Goal: Download file/media

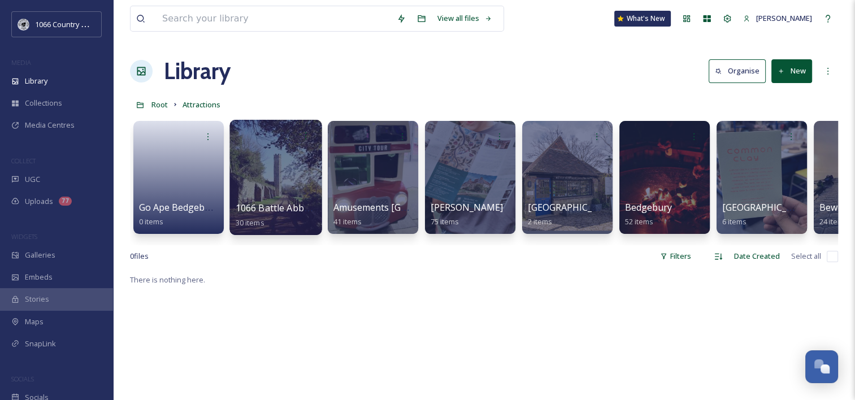
scroll to position [1651, 0]
click at [158, 103] on span "Root" at bounding box center [159, 104] width 16 height 10
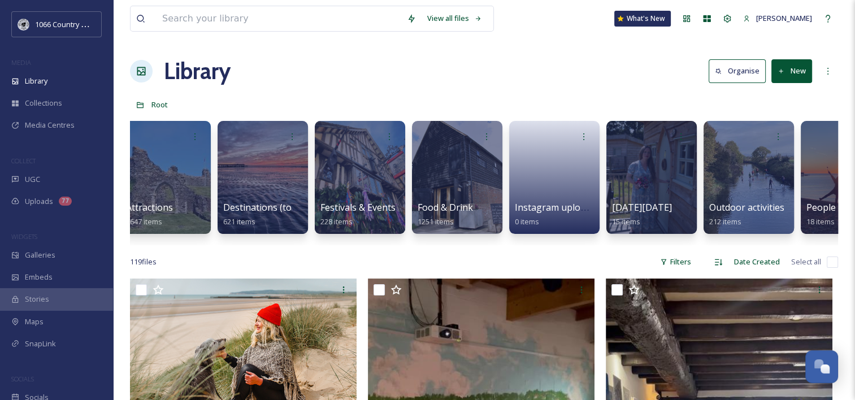
scroll to position [0, 409]
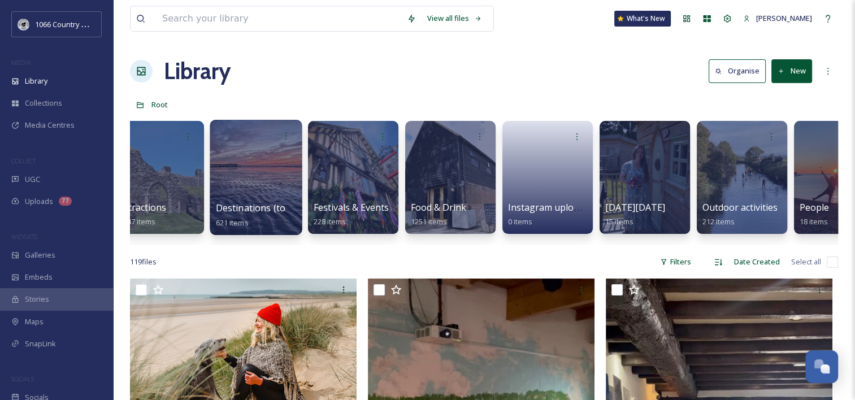
click at [261, 161] on div at bounding box center [256, 177] width 92 height 115
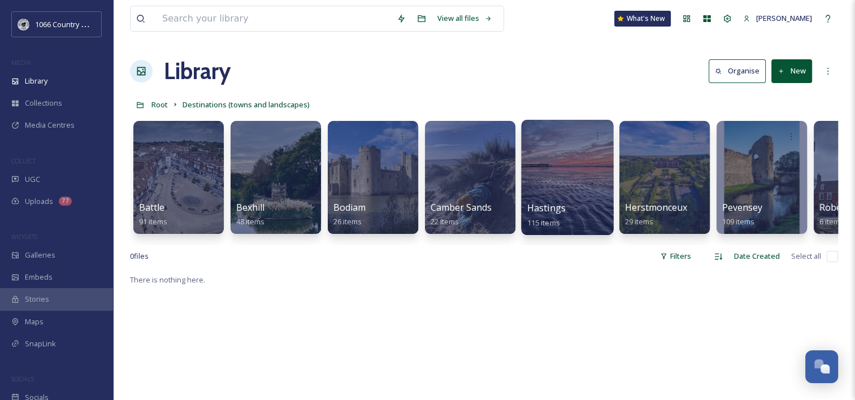
click at [595, 170] on div at bounding box center [567, 177] width 92 height 115
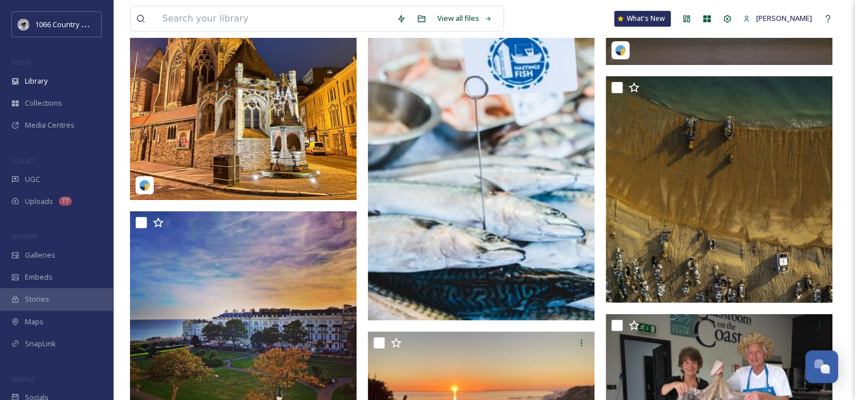
scroll to position [5144, 0]
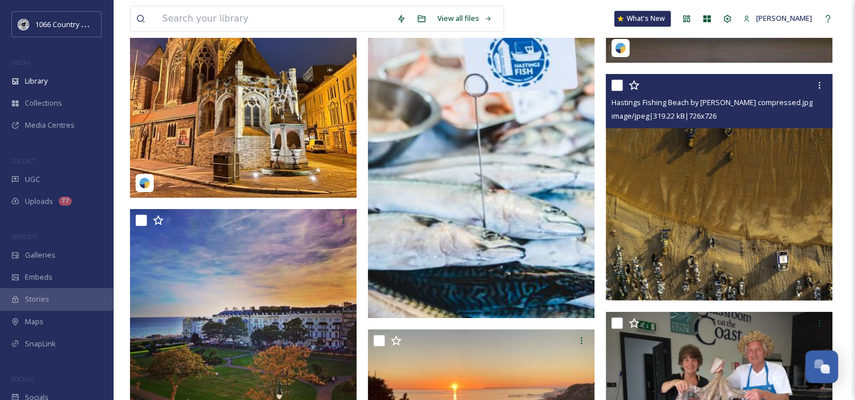
click at [656, 197] on img at bounding box center [719, 187] width 227 height 227
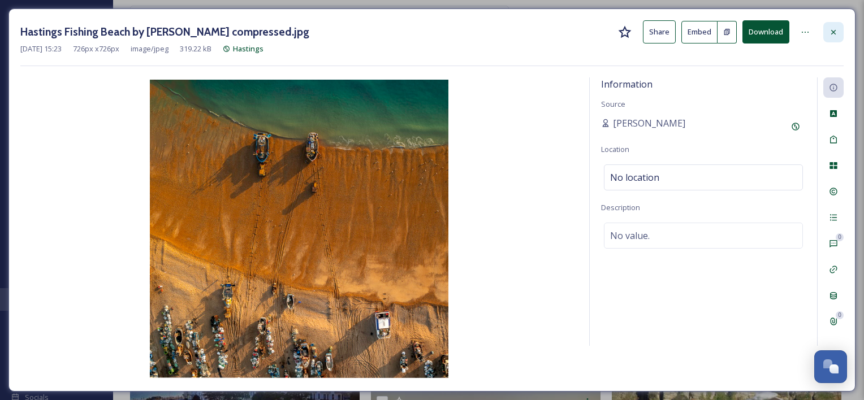
click at [828, 33] on div at bounding box center [833, 32] width 20 height 20
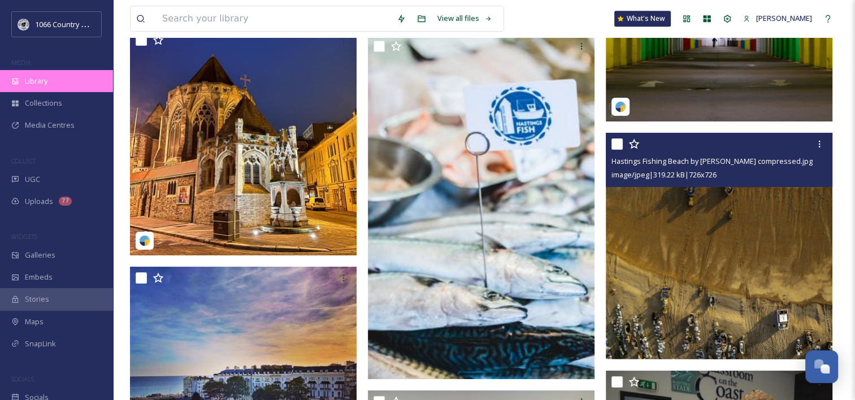
click at [47, 75] on div "Library" at bounding box center [56, 81] width 113 height 22
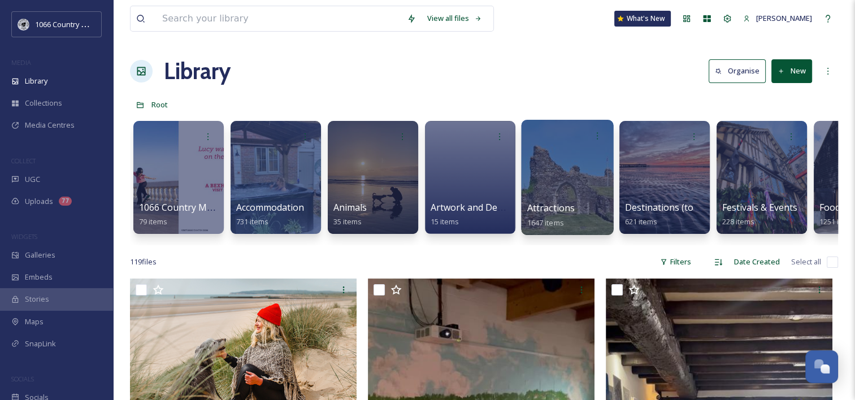
click at [575, 181] on div at bounding box center [567, 177] width 92 height 115
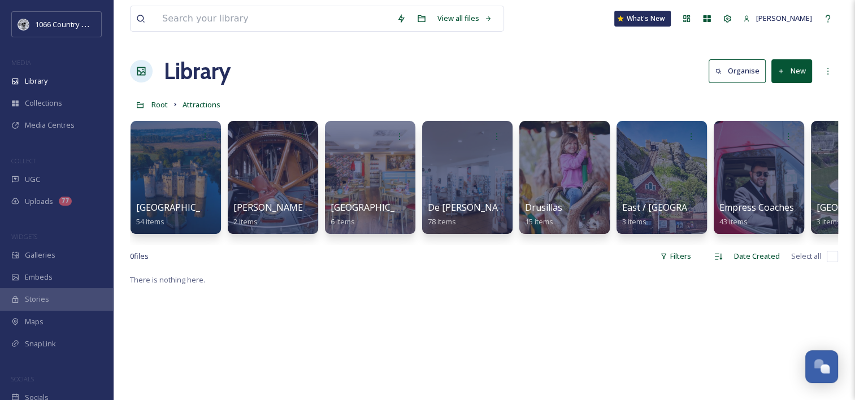
scroll to position [0, 1042]
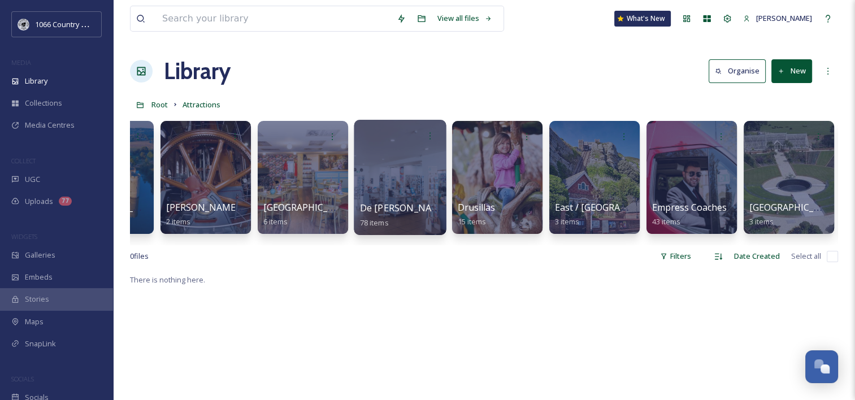
click at [410, 159] on div at bounding box center [400, 177] width 92 height 115
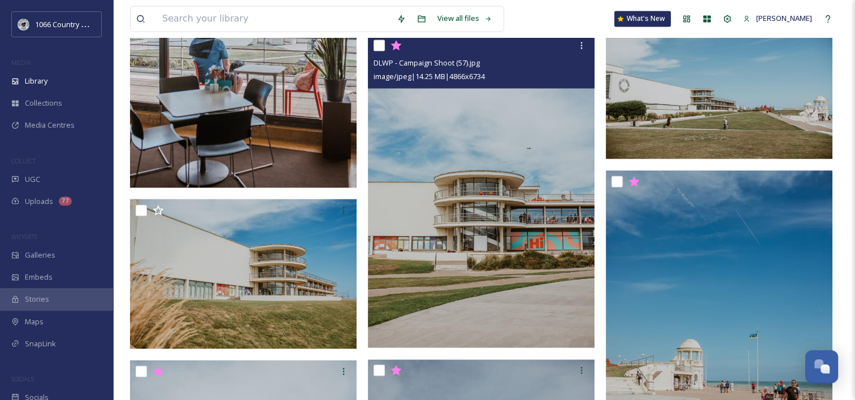
scroll to position [2035, 0]
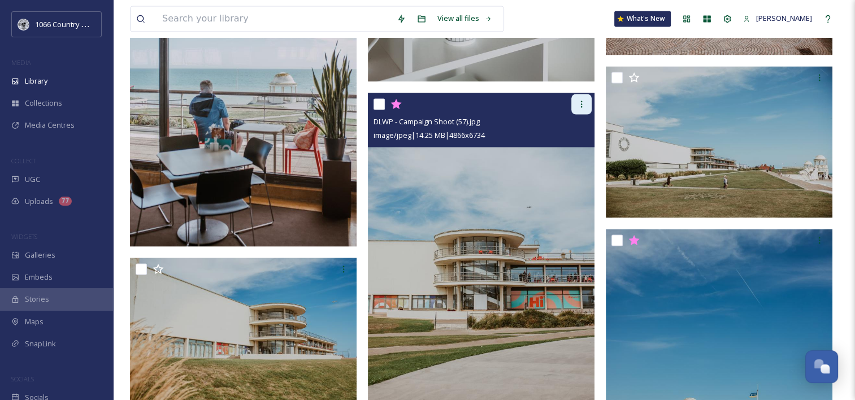
click at [583, 104] on icon at bounding box center [581, 103] width 9 height 9
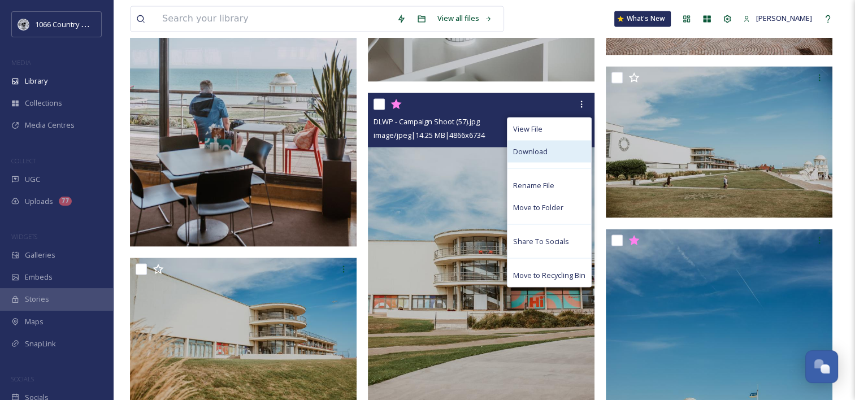
click at [537, 151] on span "Download" at bounding box center [530, 151] width 34 height 11
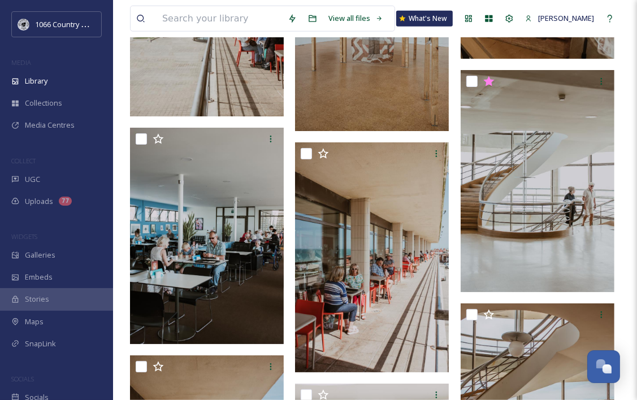
scroll to position [4185, 0]
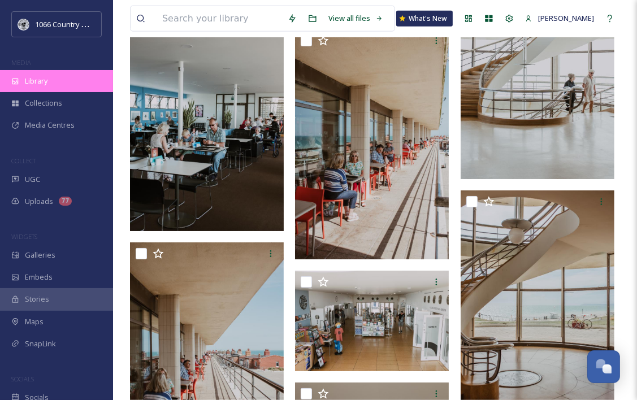
click at [68, 79] on div "Library" at bounding box center [56, 81] width 113 height 22
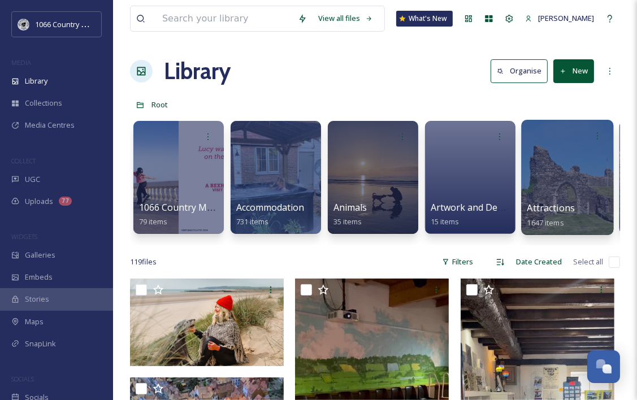
click at [551, 167] on div at bounding box center [567, 177] width 92 height 115
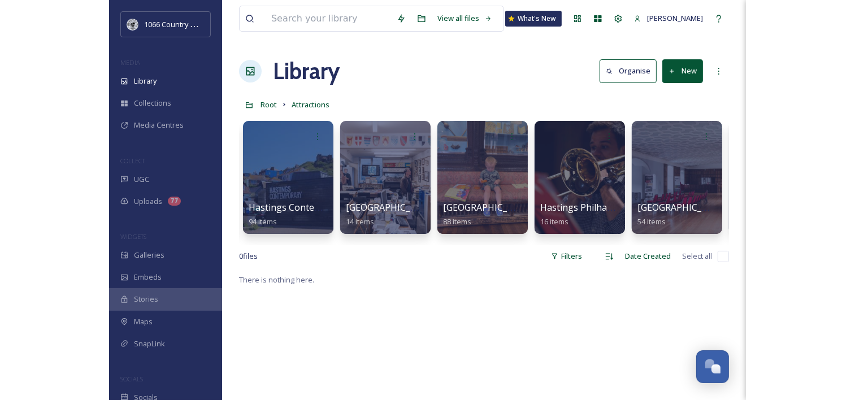
scroll to position [0, 2809]
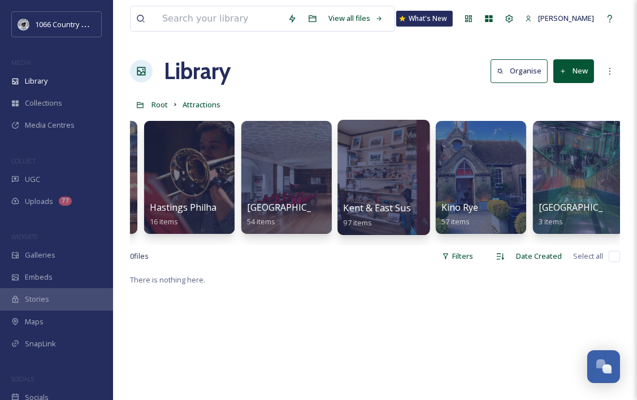
click at [363, 167] on div at bounding box center [383, 177] width 92 height 115
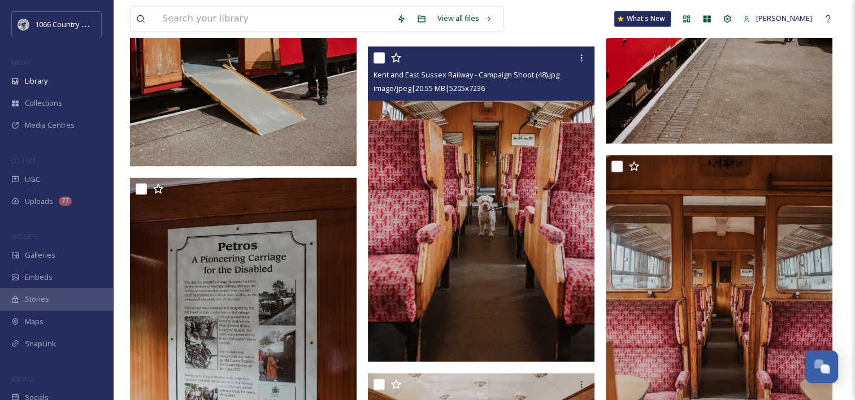
scroll to position [1752, 0]
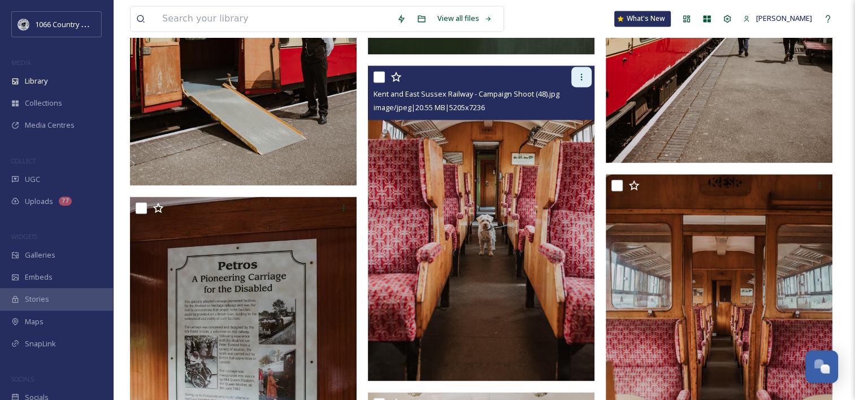
click at [583, 83] on div at bounding box center [581, 77] width 20 height 20
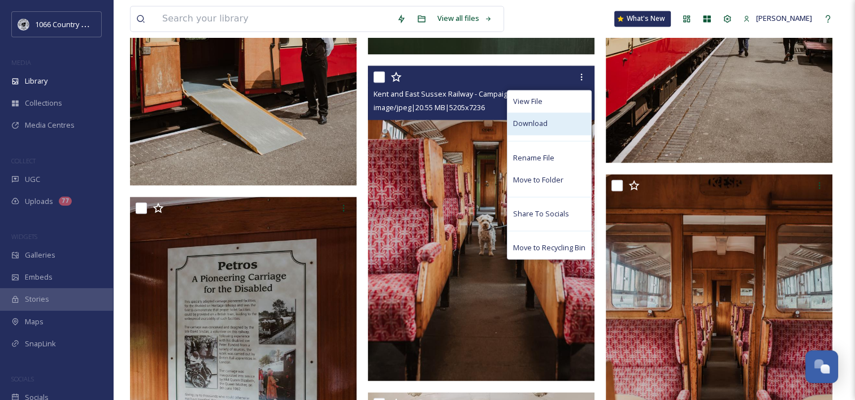
click at [530, 123] on span "Download" at bounding box center [530, 123] width 34 height 11
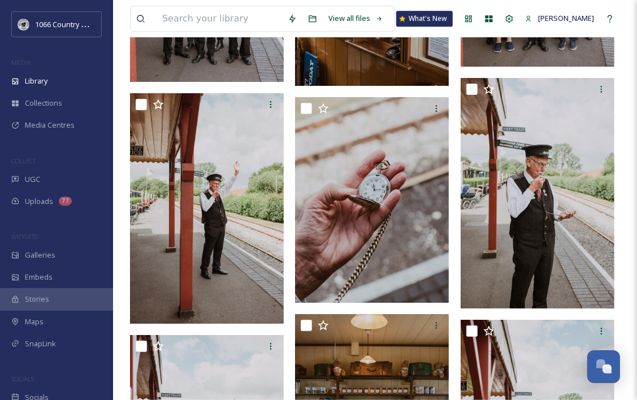
scroll to position [2501, 0]
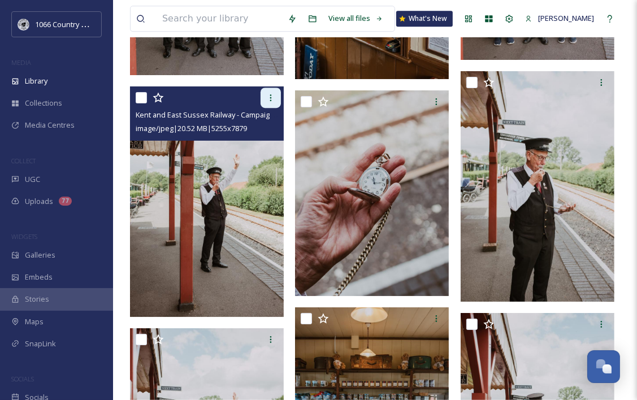
click at [268, 97] on icon at bounding box center [270, 97] width 9 height 9
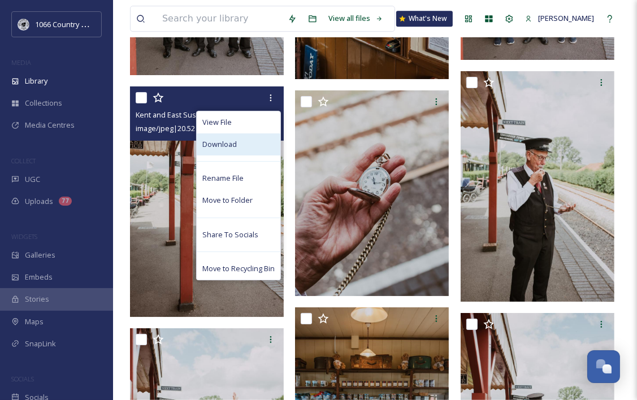
click at [249, 142] on div "Download" at bounding box center [239, 144] width 84 height 22
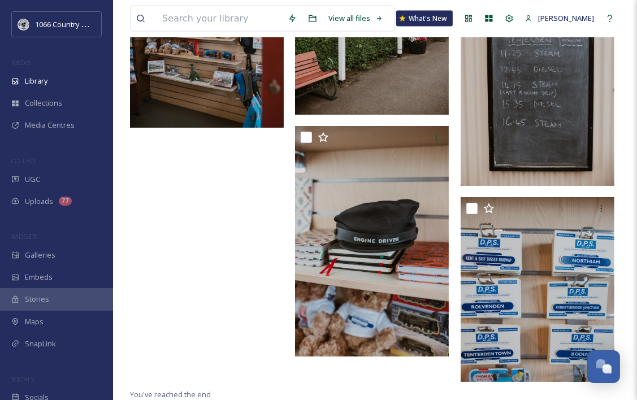
scroll to position [4579, 0]
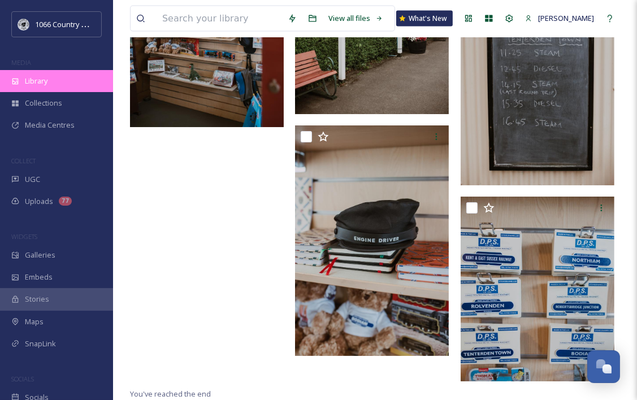
click at [38, 77] on span "Library" at bounding box center [36, 81] width 23 height 11
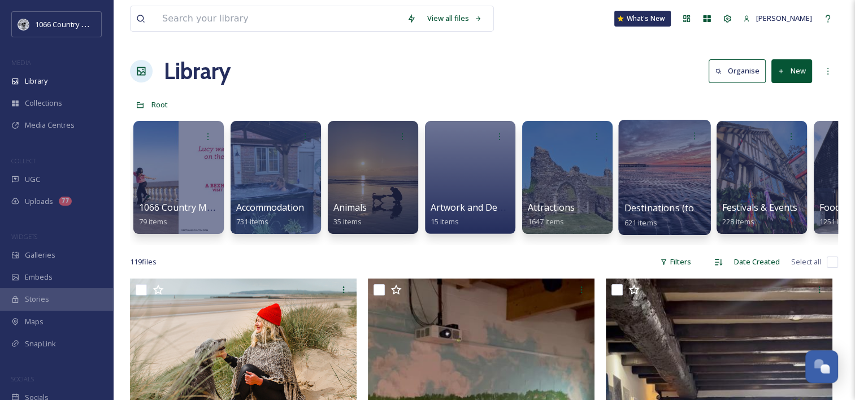
click at [652, 167] on div at bounding box center [664, 177] width 92 height 115
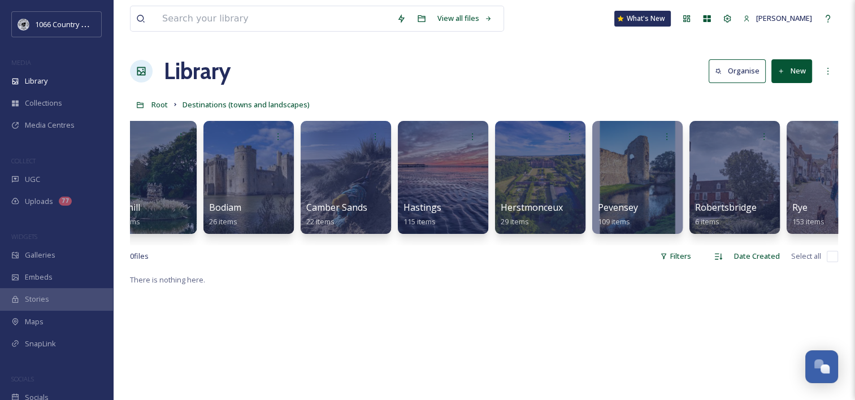
scroll to position [0, 264]
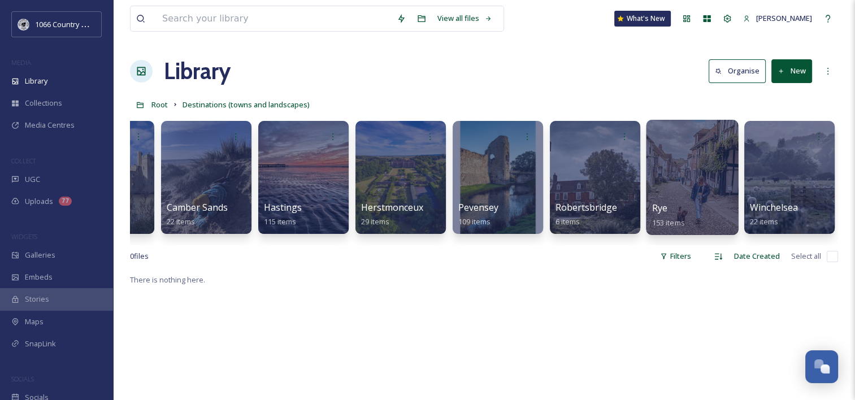
click at [682, 174] on div at bounding box center [692, 177] width 92 height 115
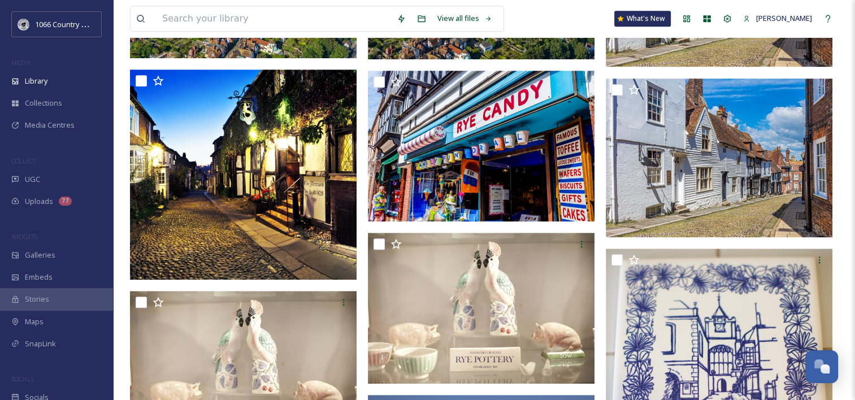
drag, startPoint x: 385, startPoint y: 295, endPoint x: 327, endPoint y: 88, distance: 214.9
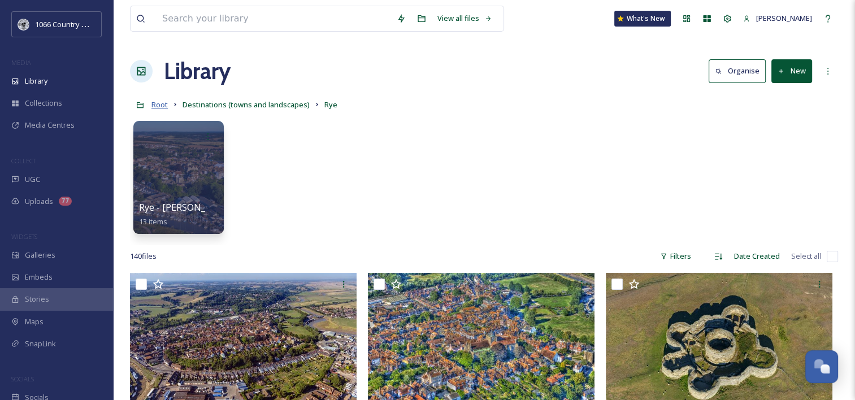
click at [161, 109] on span "Root" at bounding box center [159, 104] width 16 height 10
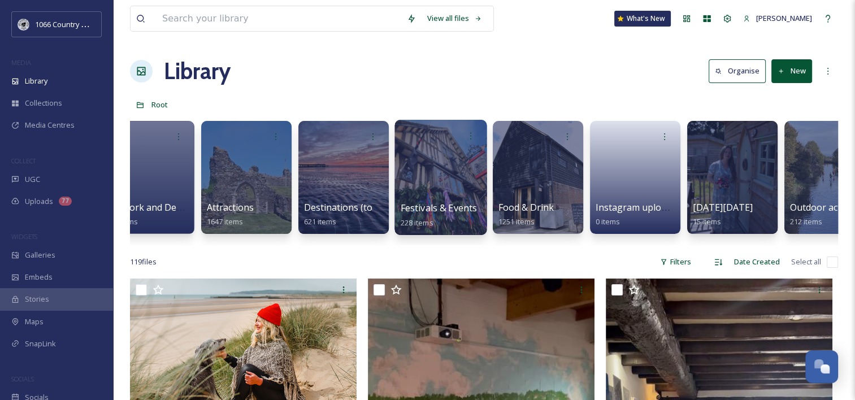
scroll to position [0, 334]
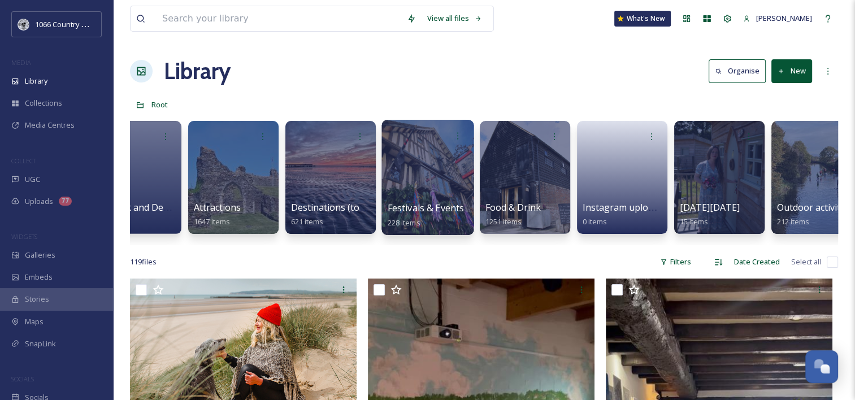
click at [454, 171] on div at bounding box center [428, 177] width 92 height 115
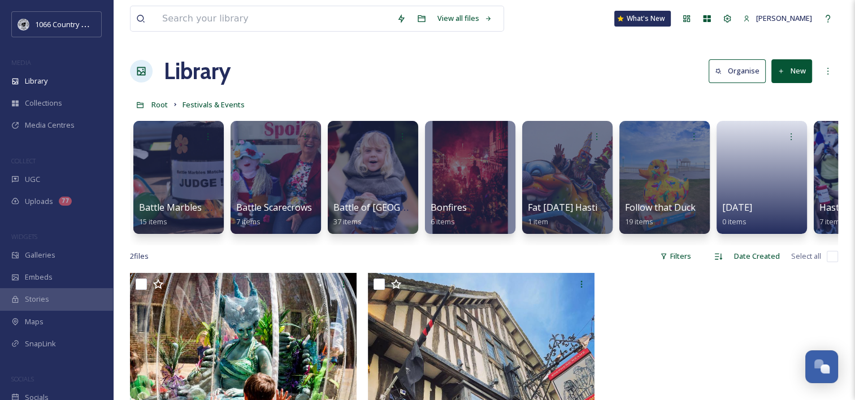
drag, startPoint x: 455, startPoint y: 244, endPoint x: 517, endPoint y: 241, distance: 62.3
click at [517, 241] on div "Battle Marbles Match 15 items Battle Scarecrows 7 items Battle of [GEOGRAPHIC_D…" at bounding box center [484, 180] width 708 height 130
drag, startPoint x: 517, startPoint y: 241, endPoint x: 492, endPoint y: 244, distance: 25.1
click at [516, 241] on div "Battle Marbles Match 15 items Battle Scarecrows 7 items Battle of [GEOGRAPHIC_D…" at bounding box center [484, 180] width 708 height 130
drag, startPoint x: 462, startPoint y: 244, endPoint x: 499, endPoint y: 248, distance: 36.3
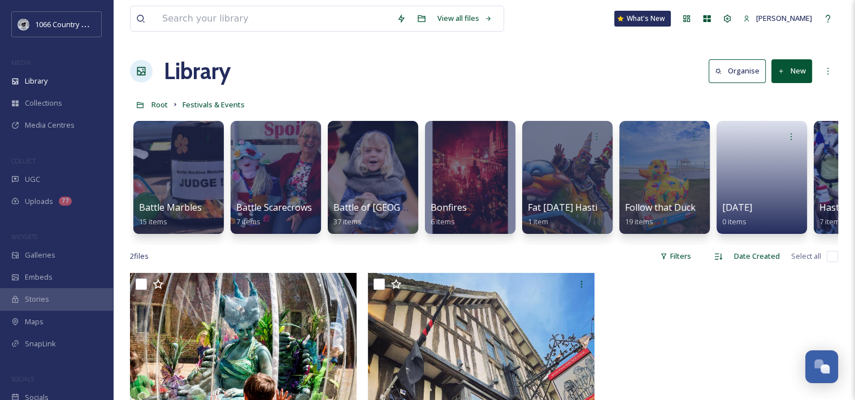
click at [499, 245] on div "Battle Marbles Match 15 items Battle Scarecrows 7 items Battle of [GEOGRAPHIC_D…" at bounding box center [484, 180] width 708 height 130
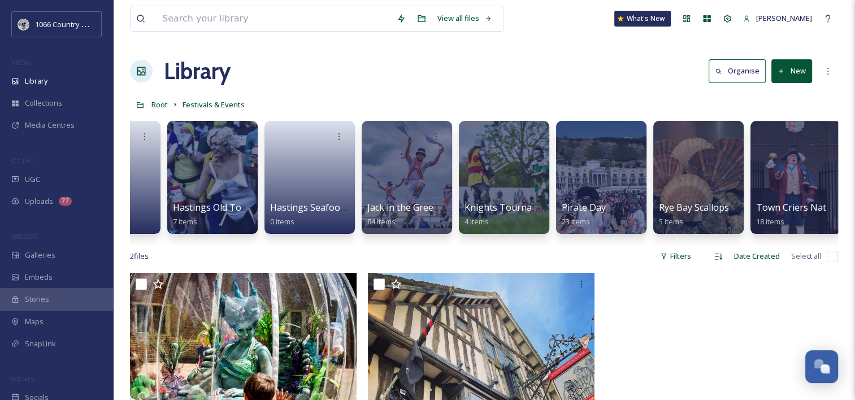
scroll to position [0, 653]
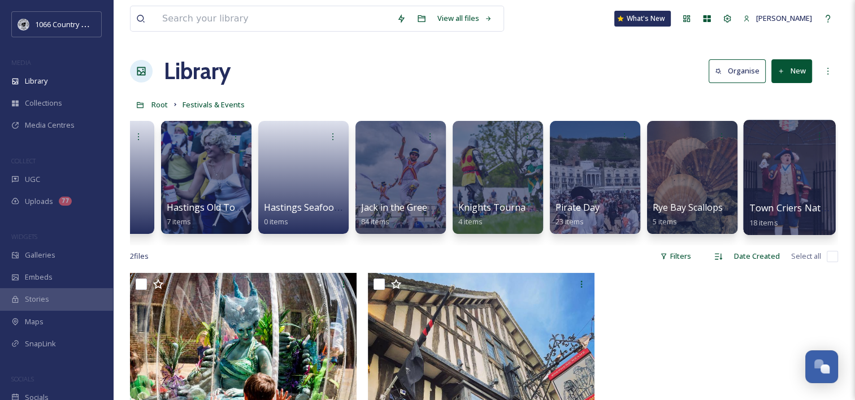
click at [770, 159] on div at bounding box center [789, 177] width 92 height 115
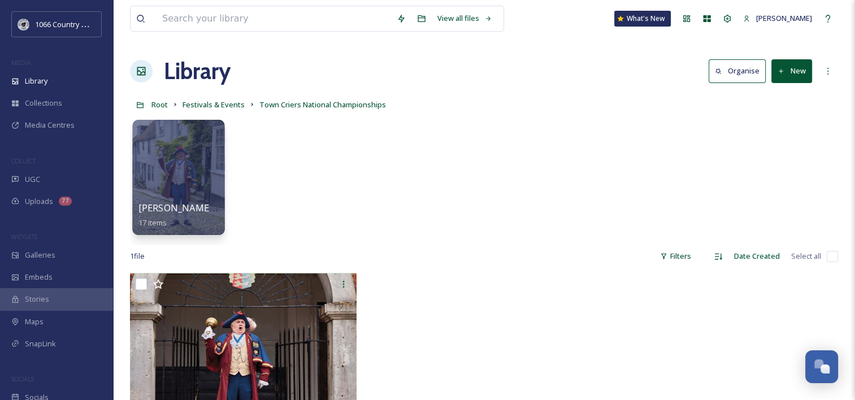
click at [192, 157] on div at bounding box center [178, 177] width 92 height 115
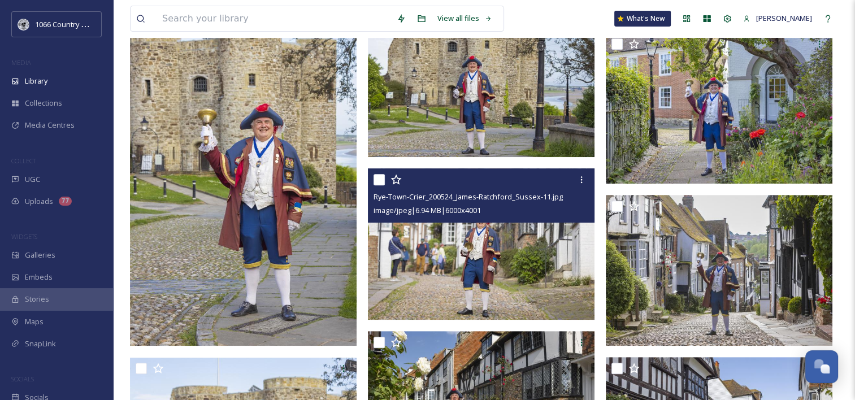
scroll to position [509, 0]
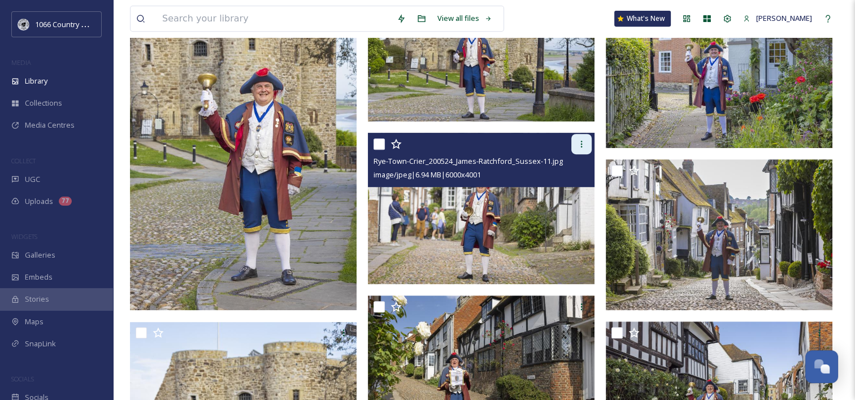
click at [583, 142] on icon at bounding box center [581, 144] width 9 height 9
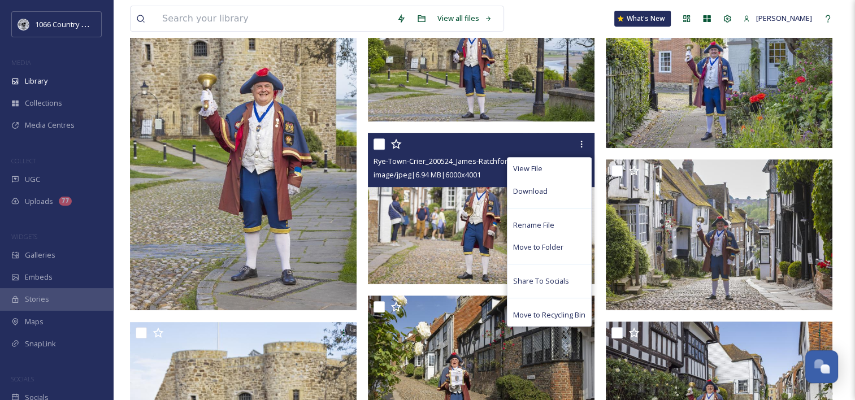
click at [542, 188] on span "Download" at bounding box center [530, 191] width 34 height 11
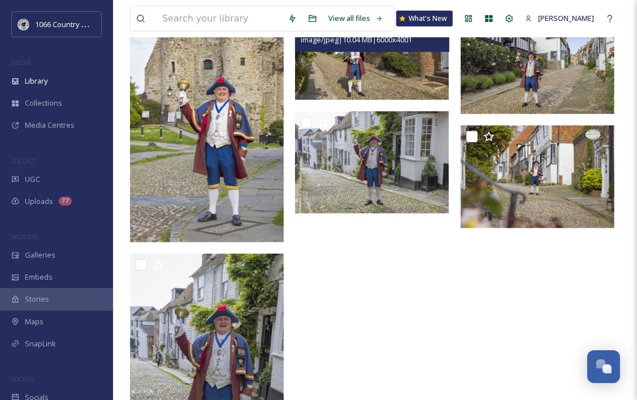
scroll to position [525, 0]
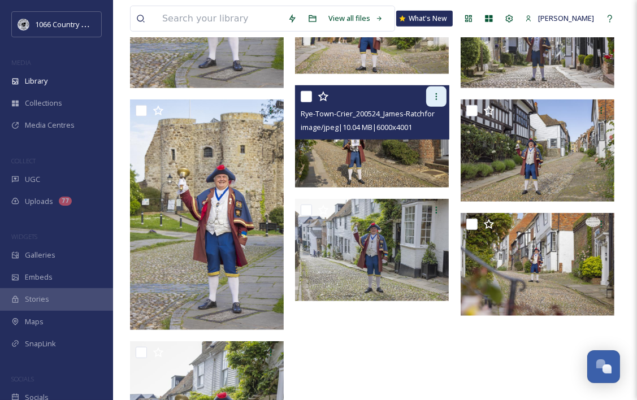
click at [430, 99] on div at bounding box center [436, 96] width 20 height 20
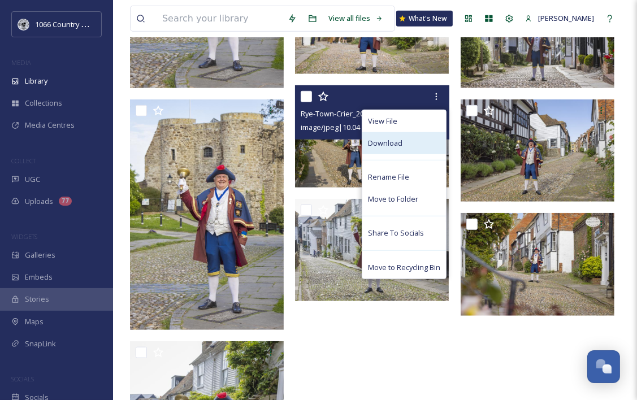
click at [396, 142] on span "Download" at bounding box center [385, 143] width 34 height 11
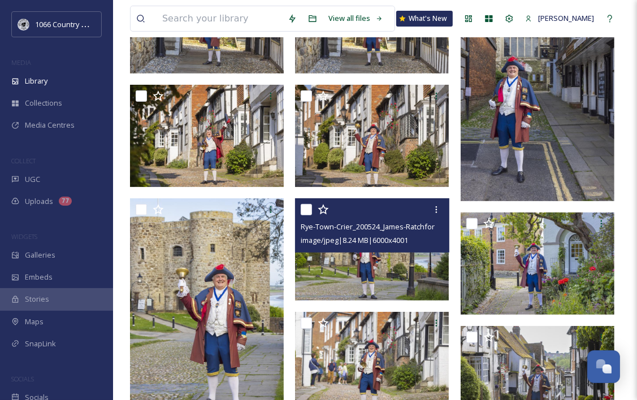
scroll to position [129, 0]
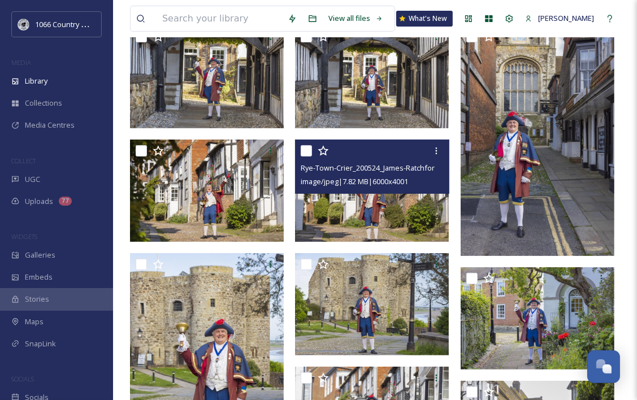
click at [375, 206] on img at bounding box center [372, 191] width 154 height 102
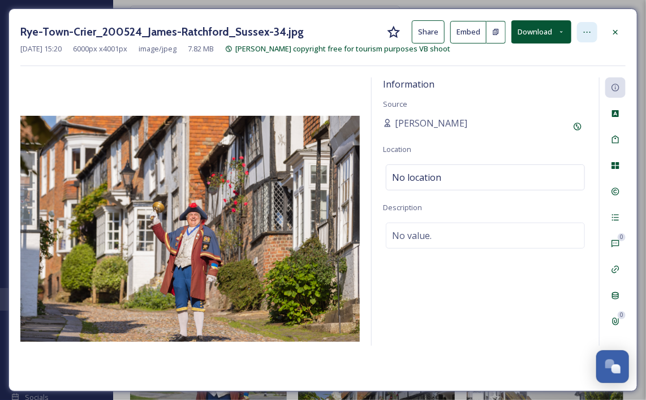
click at [591, 32] on icon at bounding box center [586, 32] width 9 height 9
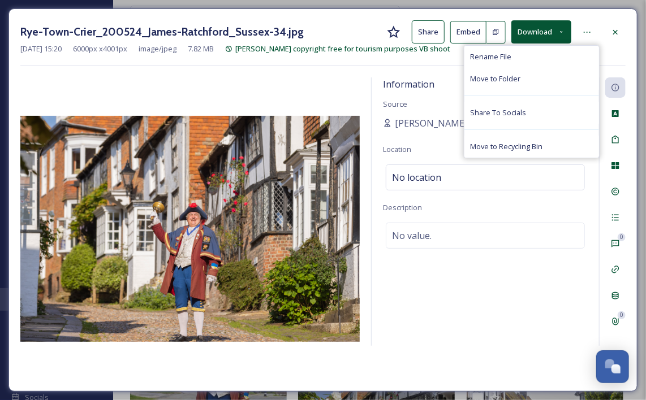
click at [530, 27] on button "Download" at bounding box center [541, 31] width 60 height 23
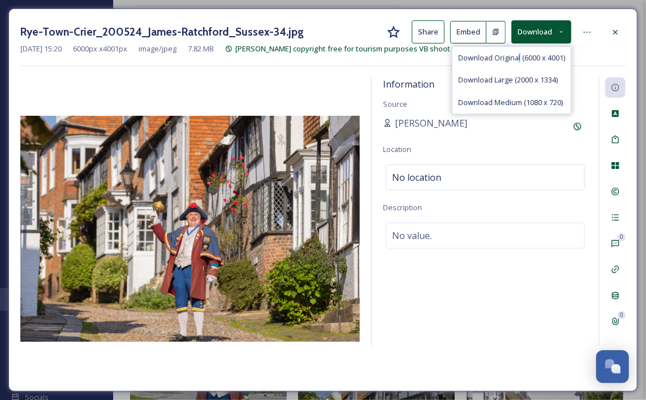
click at [518, 63] on div "Download Original (6000 x 4001)" at bounding box center [511, 58] width 118 height 22
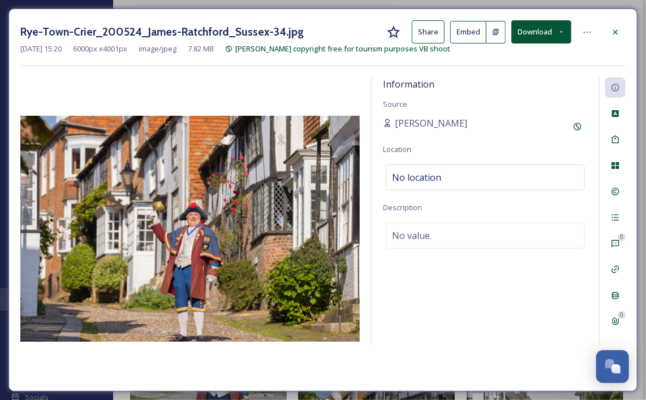
click at [540, 32] on button "Download" at bounding box center [541, 31] width 60 height 23
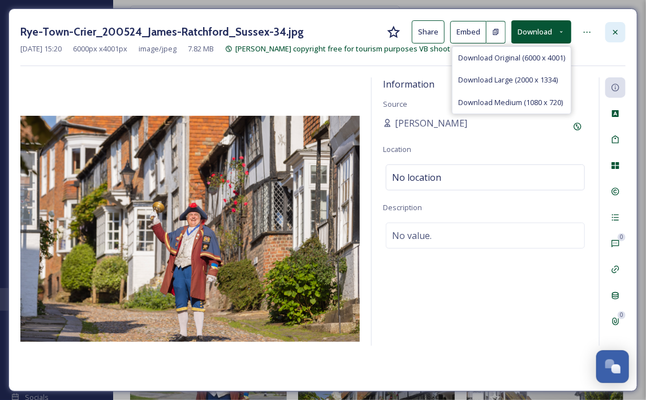
click at [620, 27] on div at bounding box center [615, 32] width 20 height 20
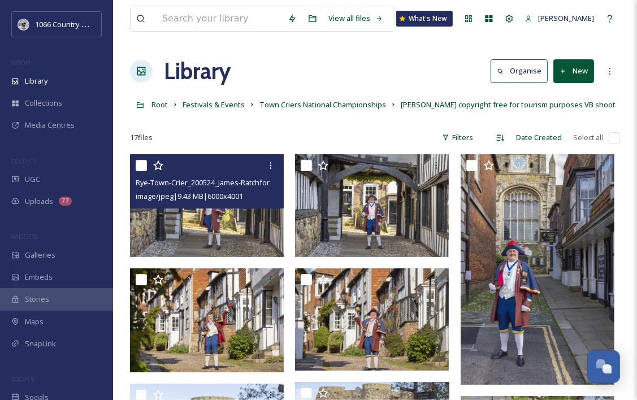
click at [210, 237] on img at bounding box center [207, 205] width 154 height 102
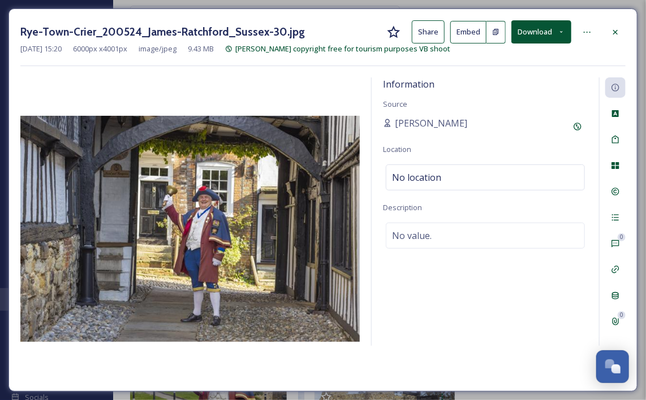
click at [609, 27] on div at bounding box center [615, 32] width 20 height 20
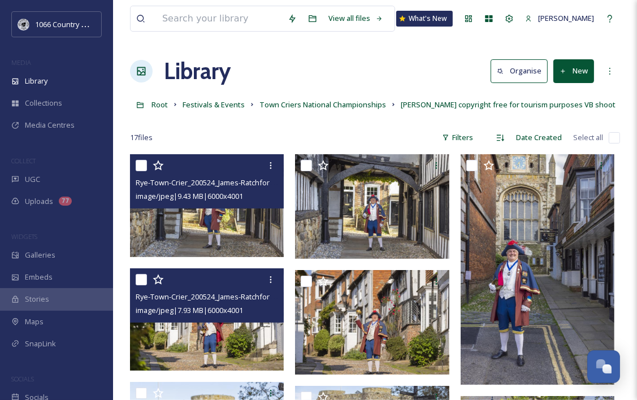
scroll to position [57, 0]
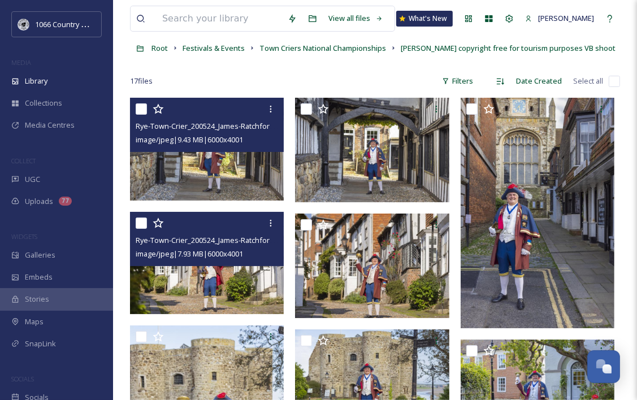
click at [228, 290] on img at bounding box center [207, 263] width 154 height 102
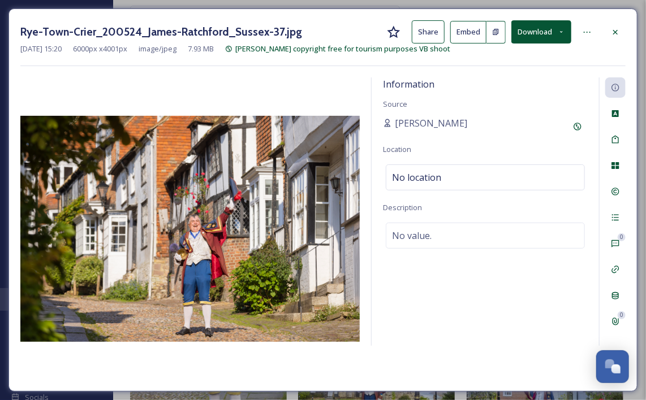
click at [553, 29] on button "Download" at bounding box center [541, 31] width 60 height 23
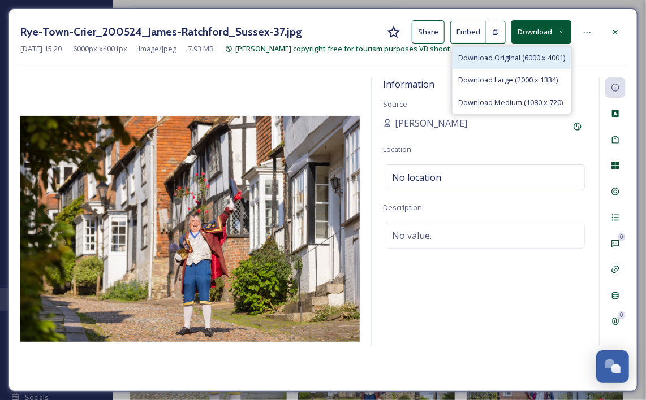
click at [531, 66] on div "Download Original (6000 x 4001)" at bounding box center [511, 58] width 118 height 22
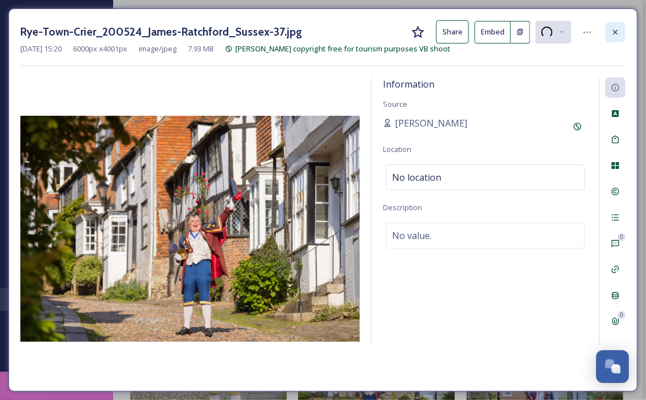
click at [621, 27] on div at bounding box center [615, 32] width 20 height 20
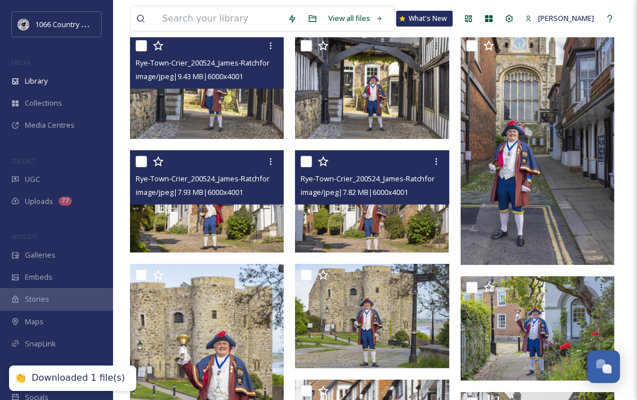
scroll to position [170, 0]
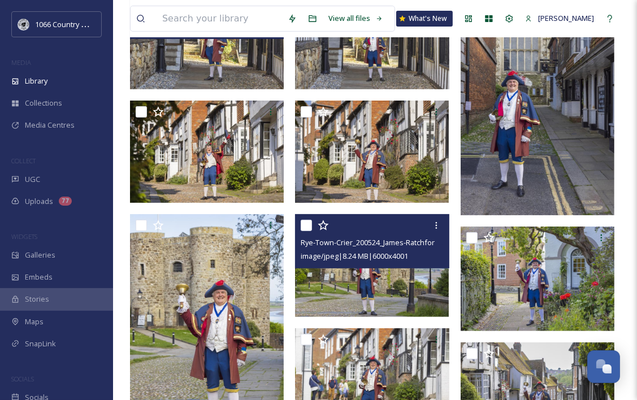
click at [405, 270] on img at bounding box center [372, 265] width 154 height 102
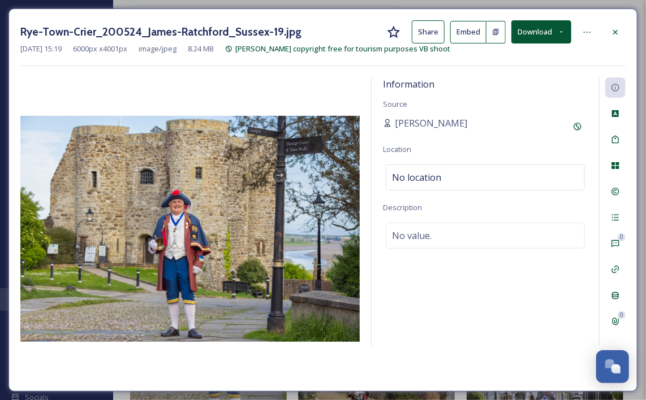
click at [534, 33] on button "Download" at bounding box center [541, 31] width 60 height 23
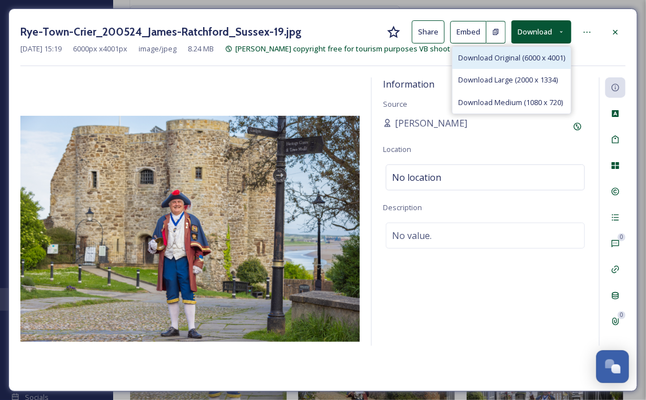
click at [487, 62] on span "Download Original (6000 x 4001)" at bounding box center [511, 58] width 107 height 11
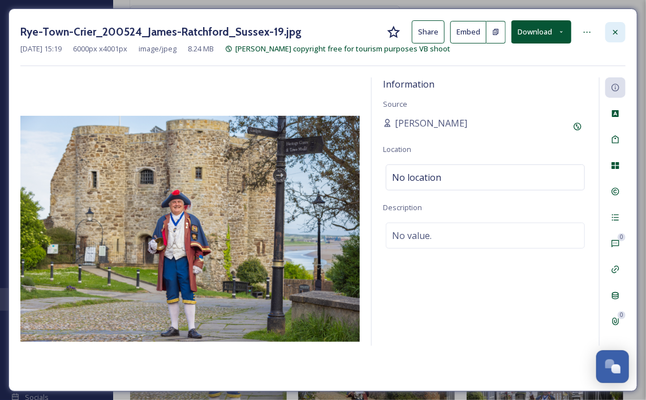
click at [609, 23] on div at bounding box center [615, 32] width 20 height 20
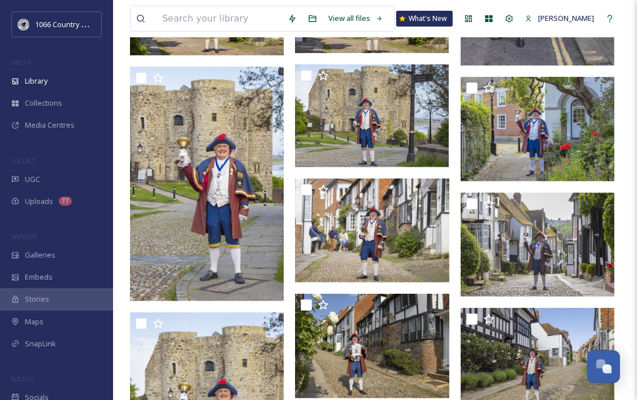
scroll to position [339, 0]
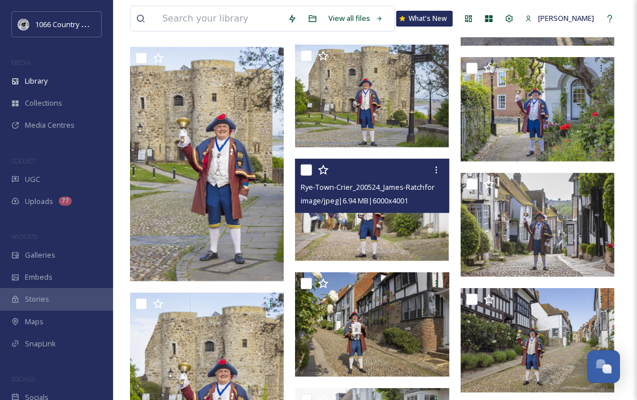
click at [377, 236] on img at bounding box center [372, 210] width 154 height 102
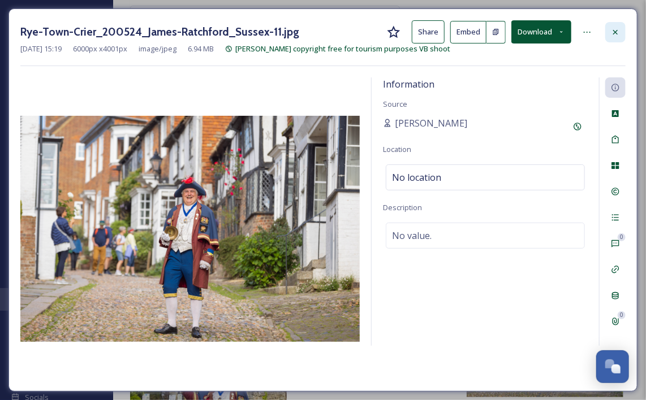
click at [614, 25] on div at bounding box center [615, 32] width 20 height 20
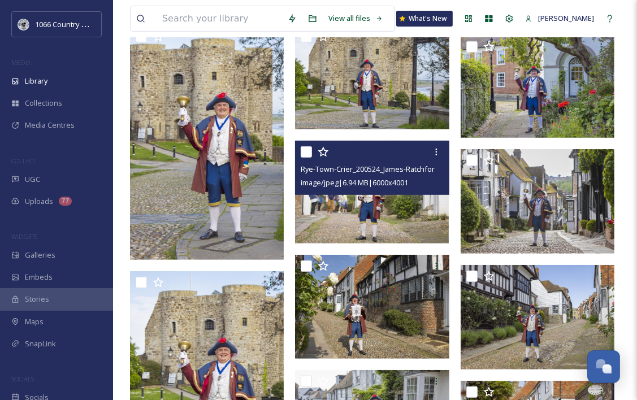
scroll to position [396, 0]
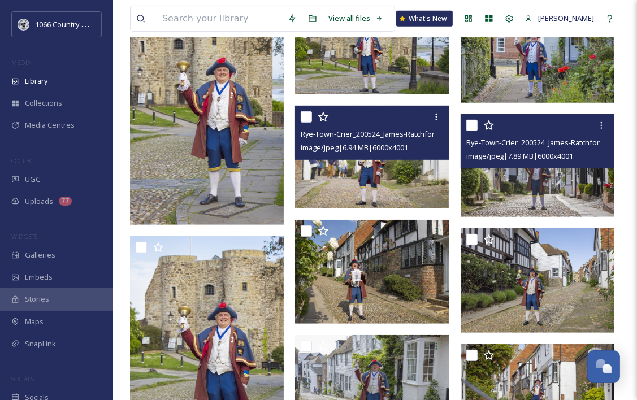
click at [540, 177] on img at bounding box center [538, 165] width 154 height 102
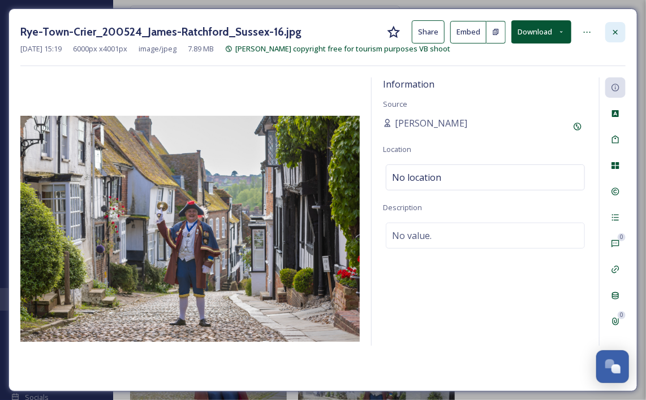
click at [611, 27] on div at bounding box center [615, 32] width 20 height 20
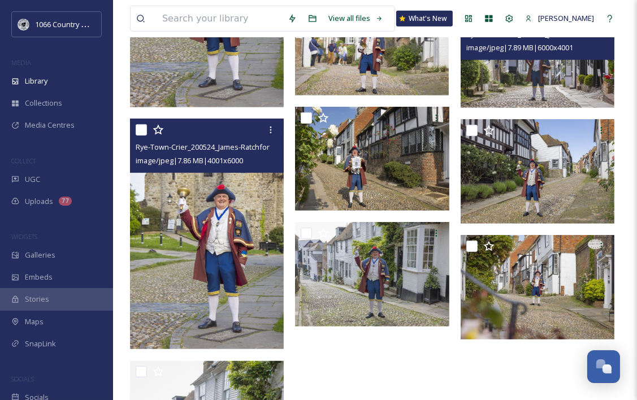
scroll to position [565, 0]
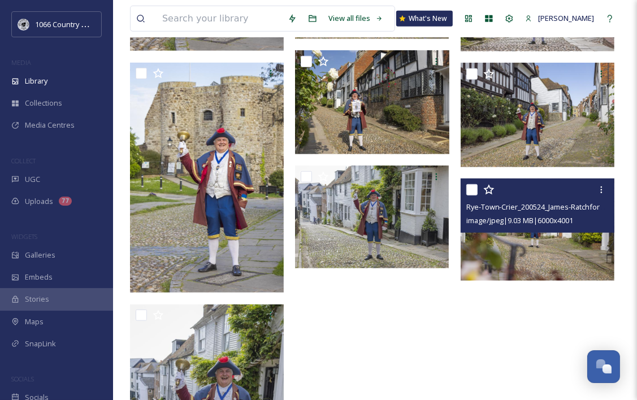
click at [548, 229] on div "Rye-Town-Crier_200524_James-Ratchford_Sussex-10.jpg image/jpeg | 9.03 MB | 6000…" at bounding box center [538, 206] width 154 height 54
click at [538, 258] on img at bounding box center [538, 230] width 154 height 102
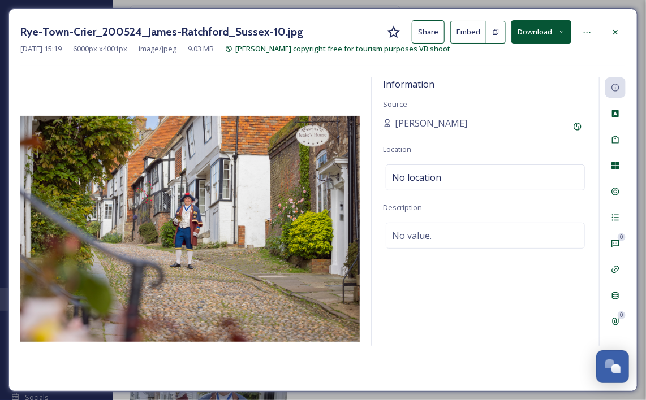
click at [605, 33] on div at bounding box center [615, 32] width 20 height 20
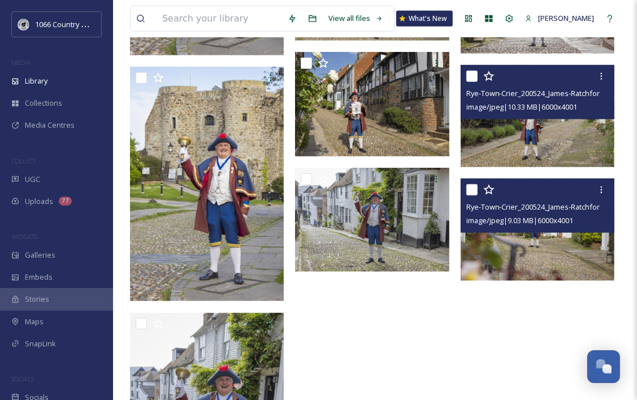
click at [535, 133] on img at bounding box center [538, 116] width 154 height 102
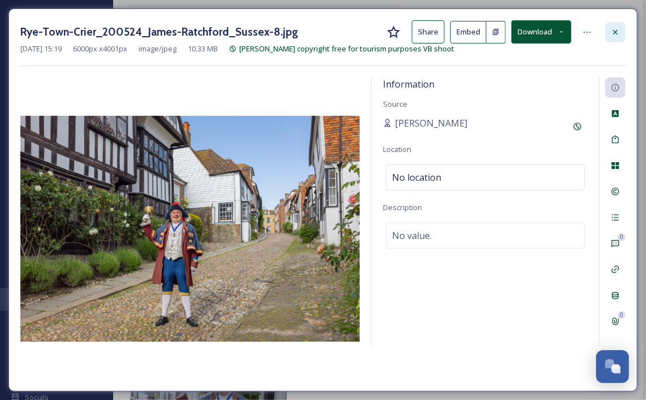
click at [613, 23] on div at bounding box center [615, 32] width 20 height 20
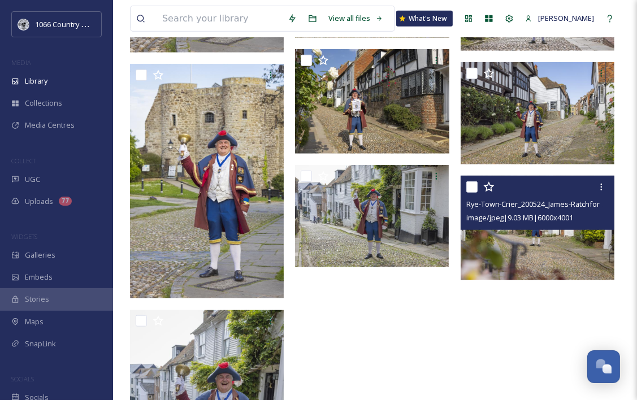
scroll to position [735, 0]
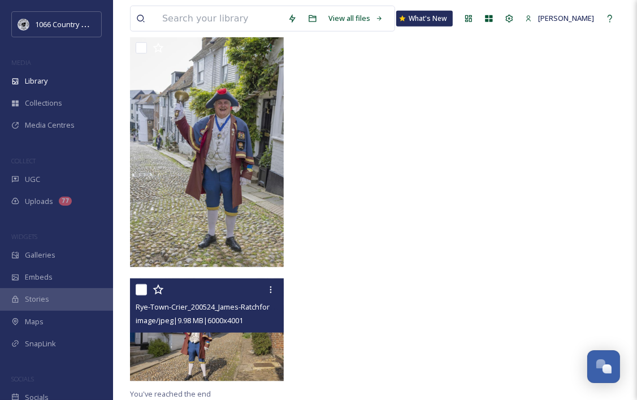
click at [214, 345] on img at bounding box center [207, 330] width 154 height 102
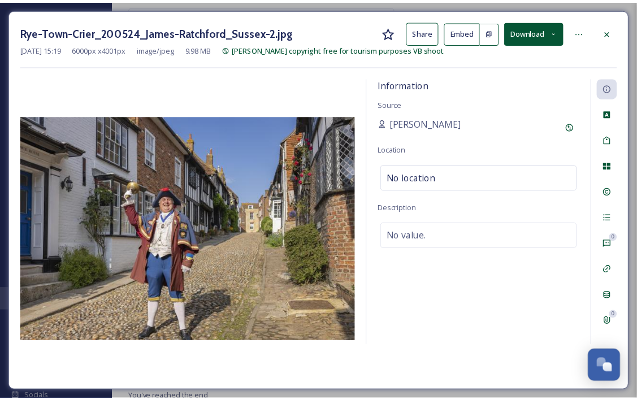
scroll to position [731, 0]
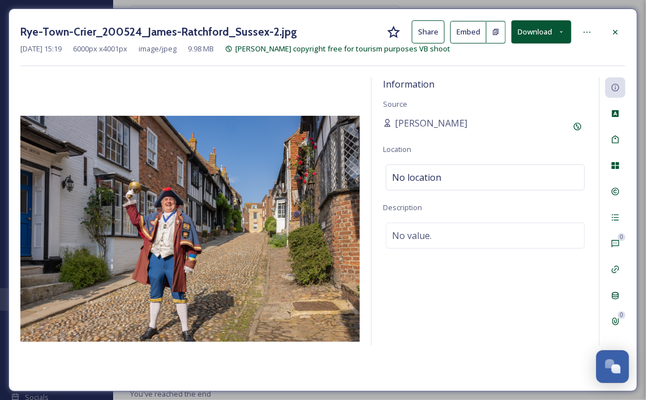
click at [539, 31] on button "Download" at bounding box center [541, 31] width 60 height 23
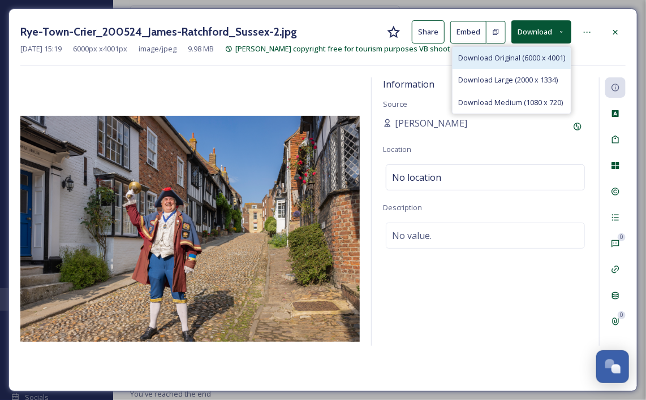
click at [490, 60] on span "Download Original (6000 x 4001)" at bounding box center [511, 58] width 107 height 11
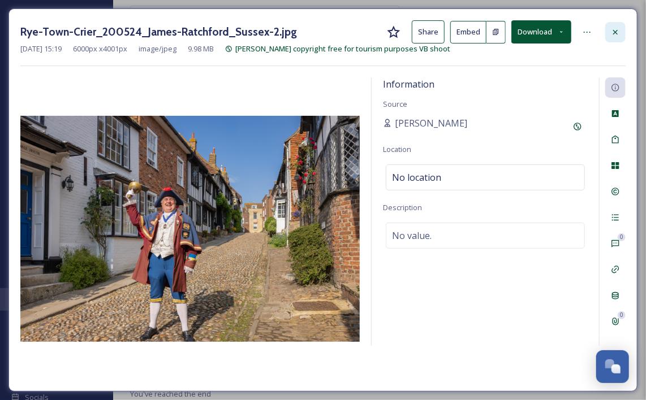
click at [613, 36] on icon at bounding box center [614, 32] width 9 height 9
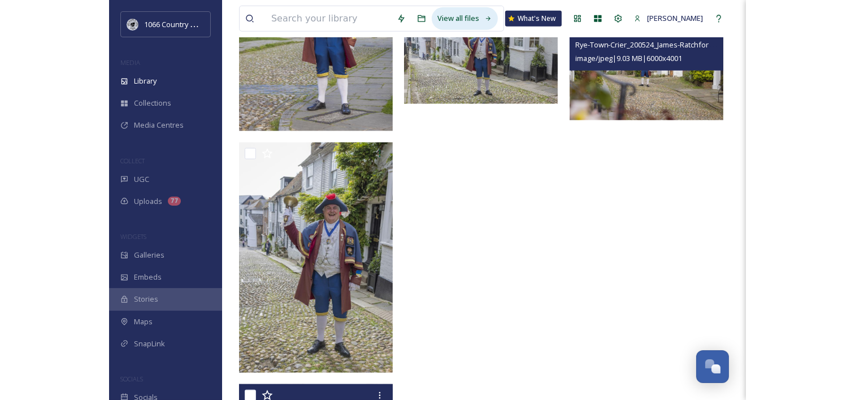
scroll to position [930, 0]
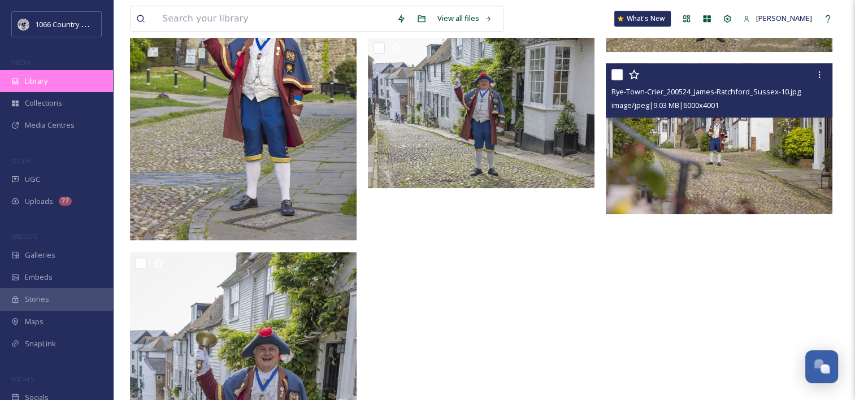
click at [33, 80] on span "Library" at bounding box center [36, 81] width 23 height 11
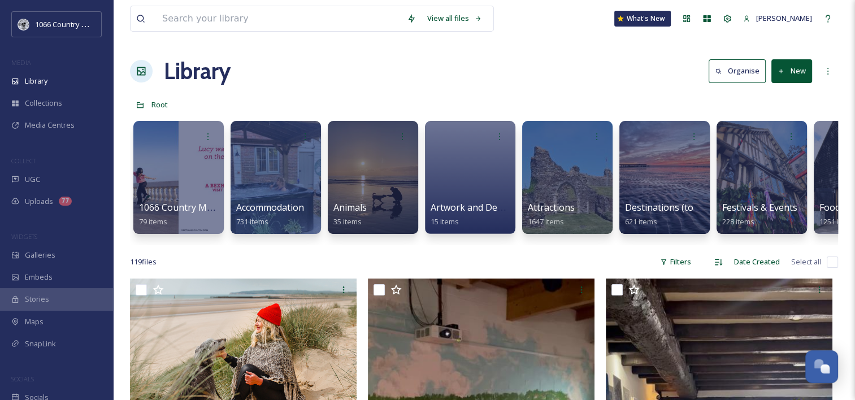
drag, startPoint x: 296, startPoint y: 57, endPoint x: 290, endPoint y: 91, distance: 35.0
click at [296, 57] on div "Library Organise New" at bounding box center [484, 71] width 708 height 34
click at [818, 166] on div at bounding box center [859, 177] width 92 height 115
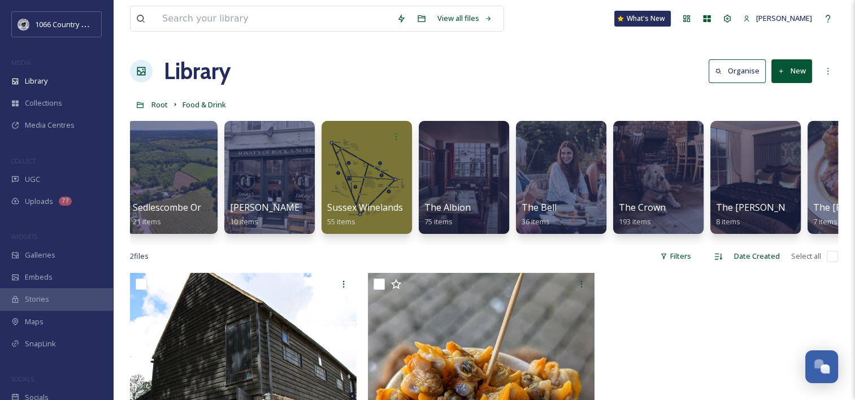
scroll to position [0, 1189]
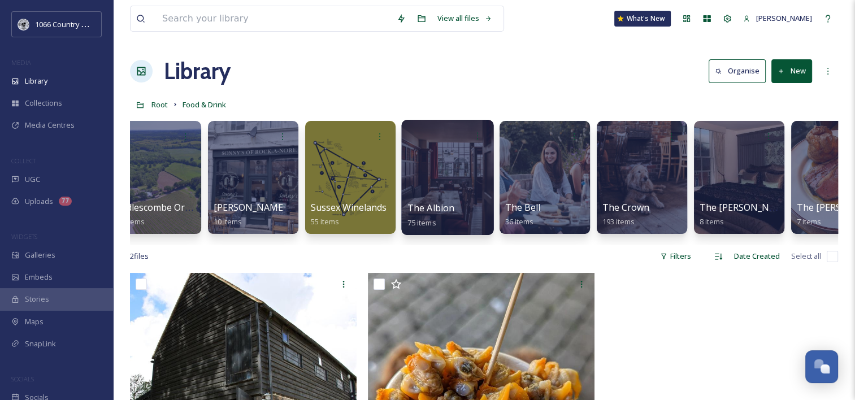
click at [449, 155] on div at bounding box center [447, 177] width 92 height 115
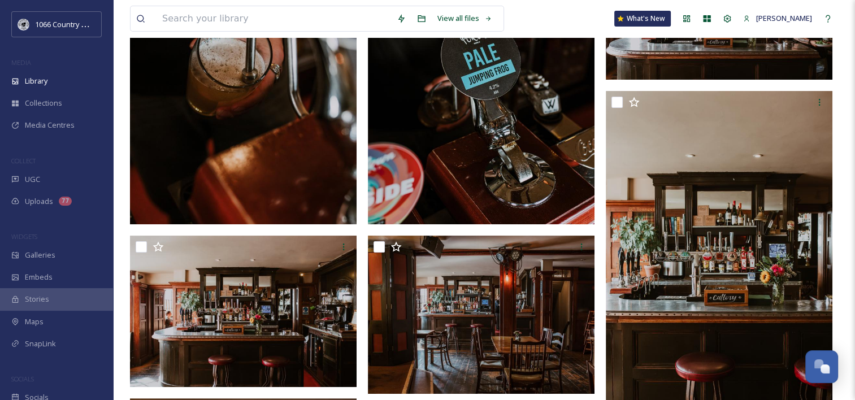
scroll to position [283, 0]
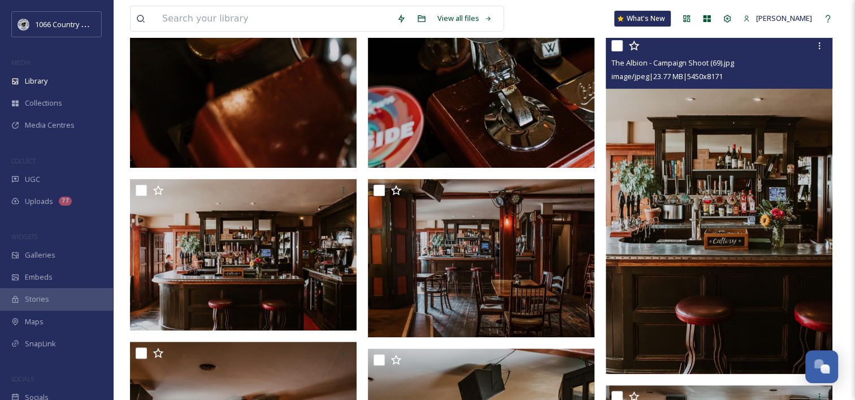
click at [714, 263] on img at bounding box center [719, 204] width 227 height 340
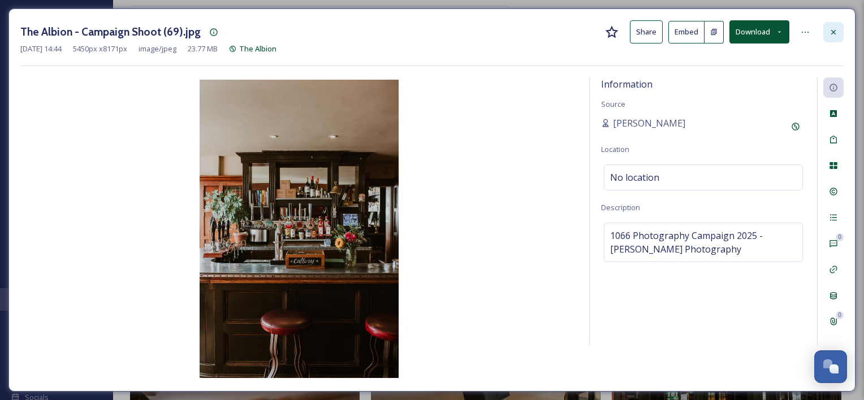
click at [828, 25] on div at bounding box center [833, 32] width 20 height 20
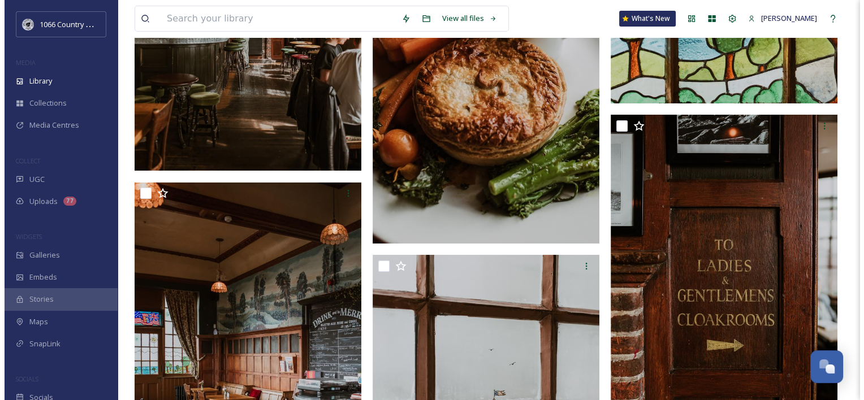
scroll to position [4066, 0]
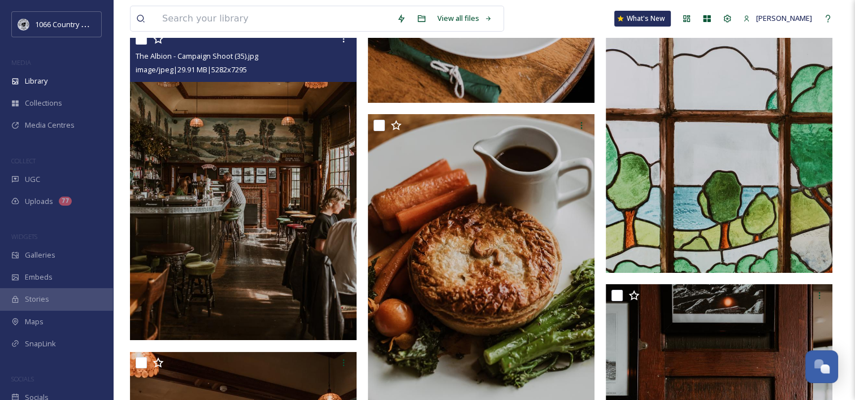
click at [274, 188] on img at bounding box center [243, 183] width 227 height 313
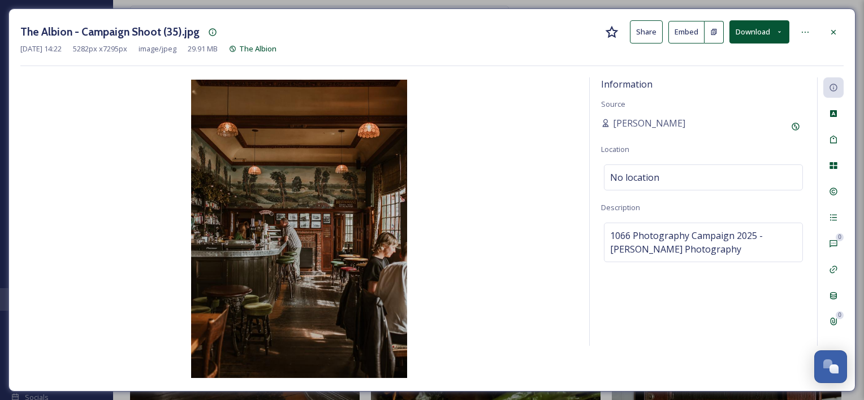
click at [753, 28] on button "Download" at bounding box center [759, 31] width 60 height 23
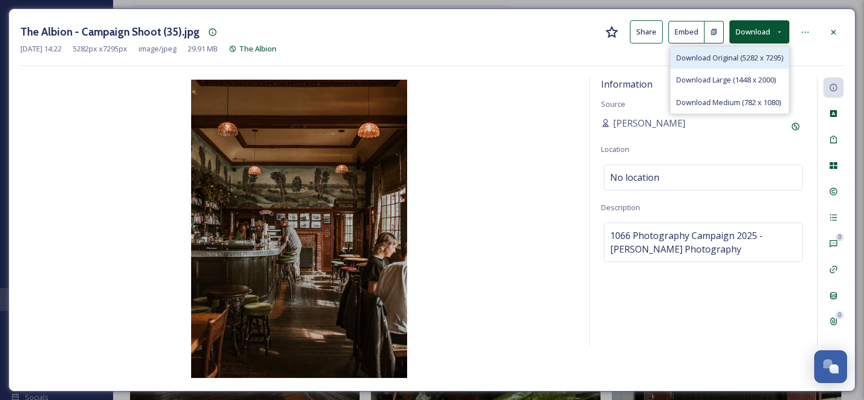
click at [737, 58] on span "Download Original (5282 x 7295)" at bounding box center [729, 58] width 107 height 11
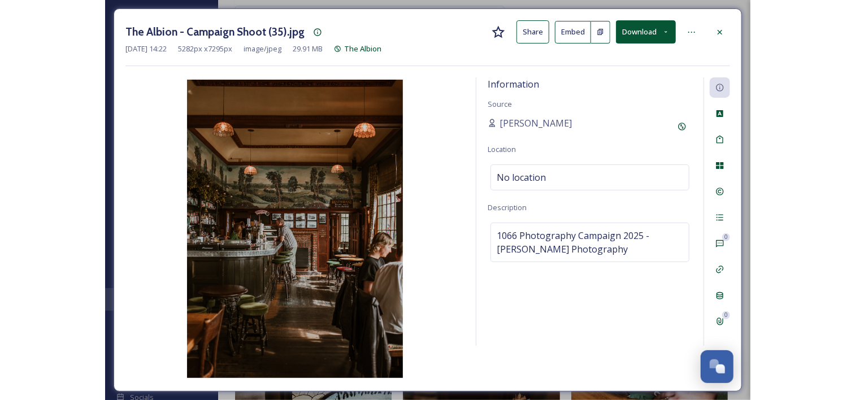
scroll to position [4066, 0]
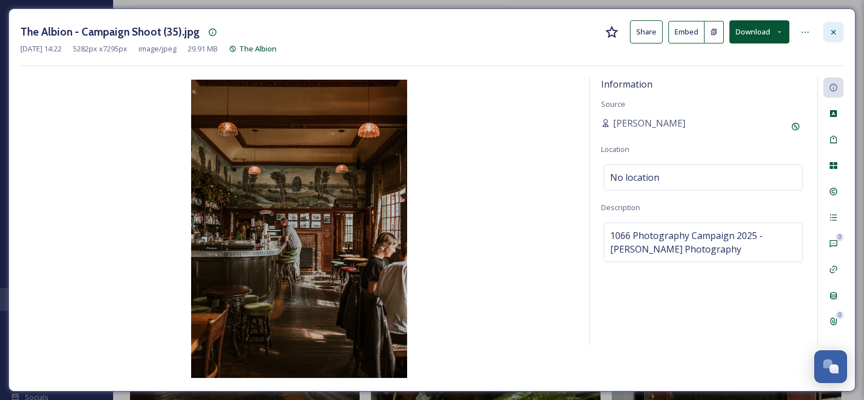
click at [828, 29] on div at bounding box center [833, 32] width 20 height 20
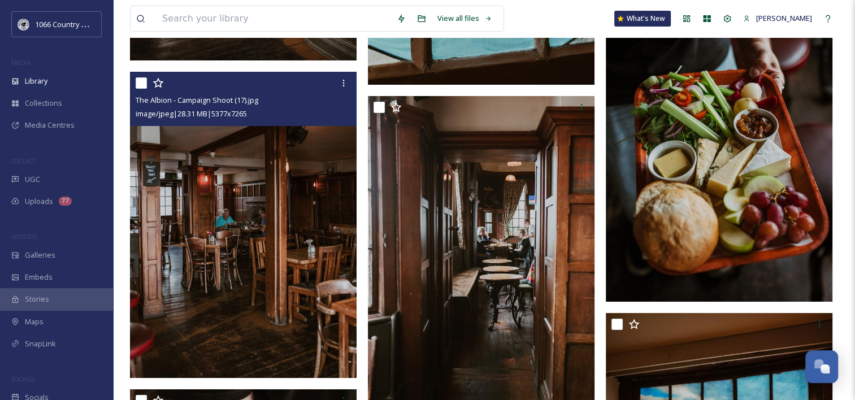
drag, startPoint x: 339, startPoint y: 136, endPoint x: 333, endPoint y: 142, distance: 8.8
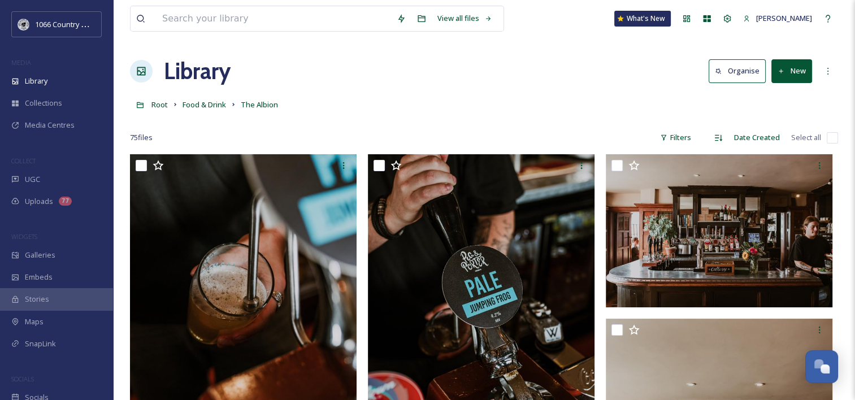
drag, startPoint x: 281, startPoint y: 378, endPoint x: 251, endPoint y: -16, distance: 395.2
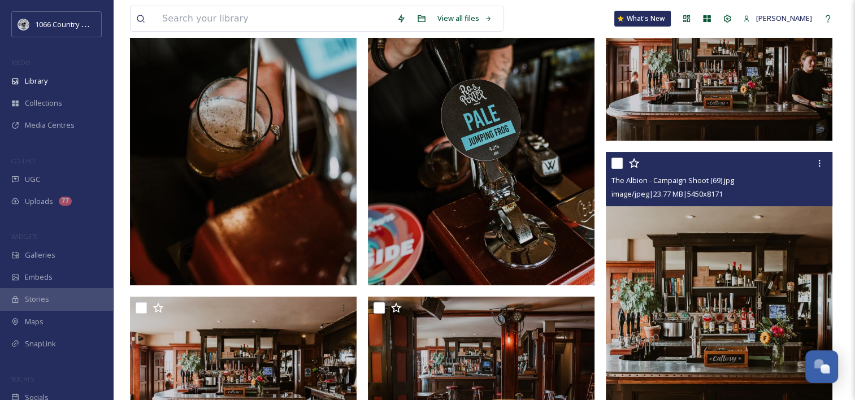
scroll to position [226, 0]
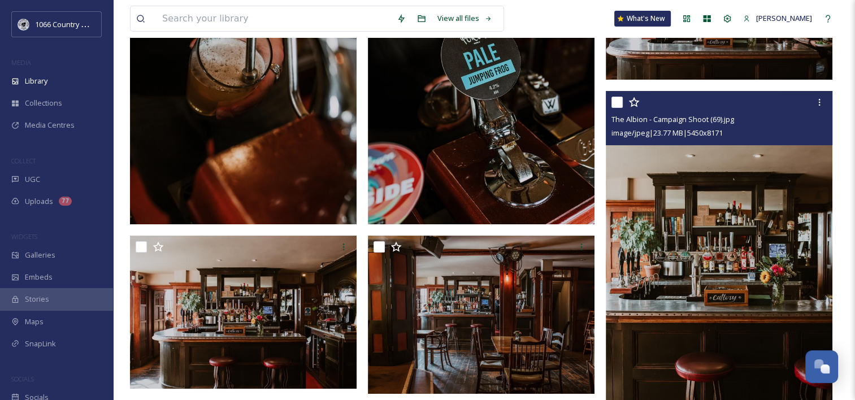
click at [755, 289] on img at bounding box center [719, 261] width 227 height 340
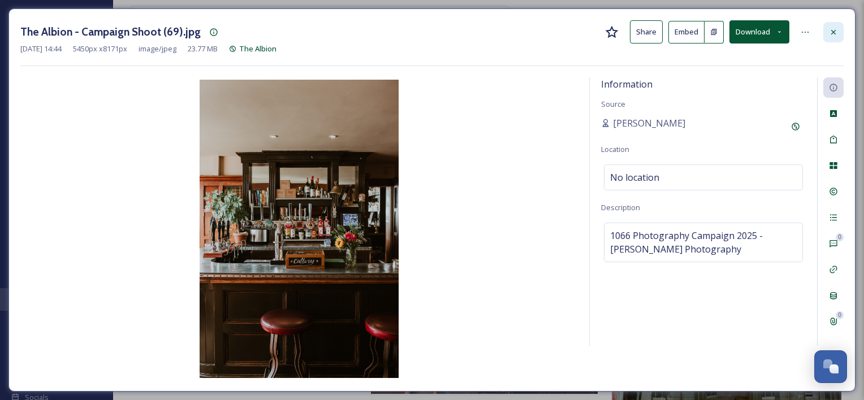
click at [838, 33] on div at bounding box center [833, 32] width 20 height 20
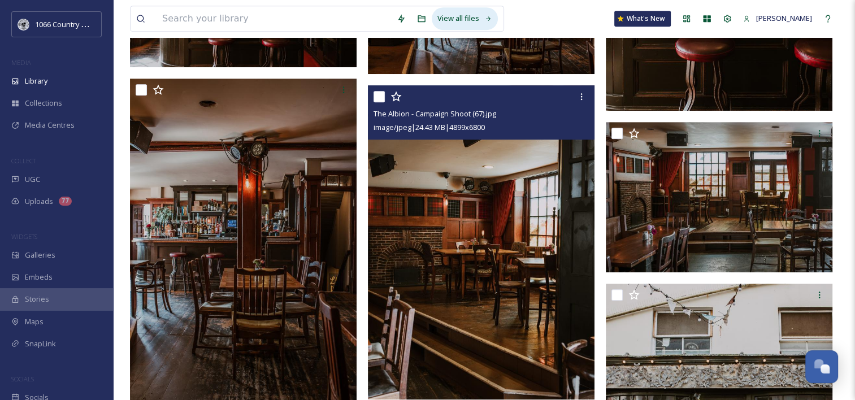
scroll to position [565, 0]
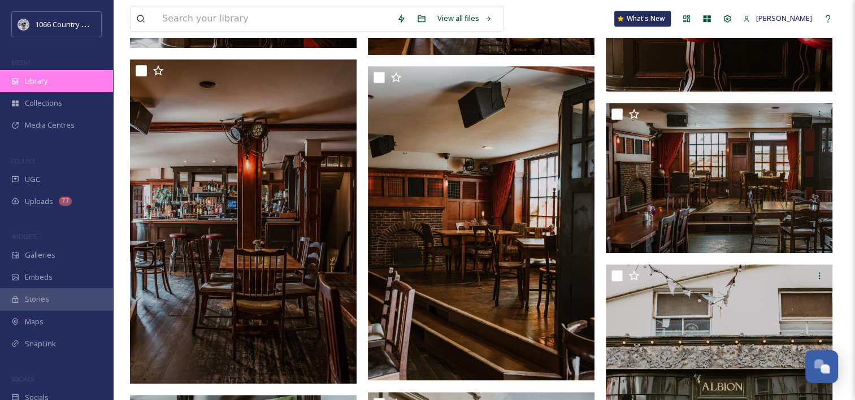
drag, startPoint x: 117, startPoint y: 59, endPoint x: 99, endPoint y: 72, distance: 22.2
click at [75, 73] on div "Library" at bounding box center [56, 81] width 113 height 22
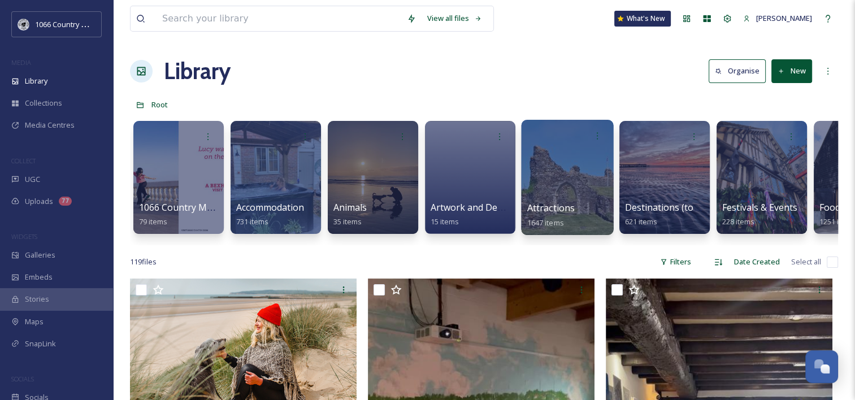
click at [552, 162] on div at bounding box center [567, 177] width 92 height 115
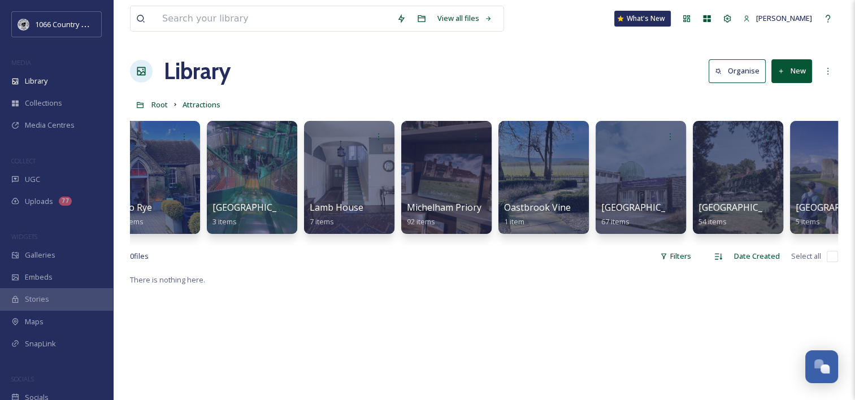
scroll to position [0, 3138]
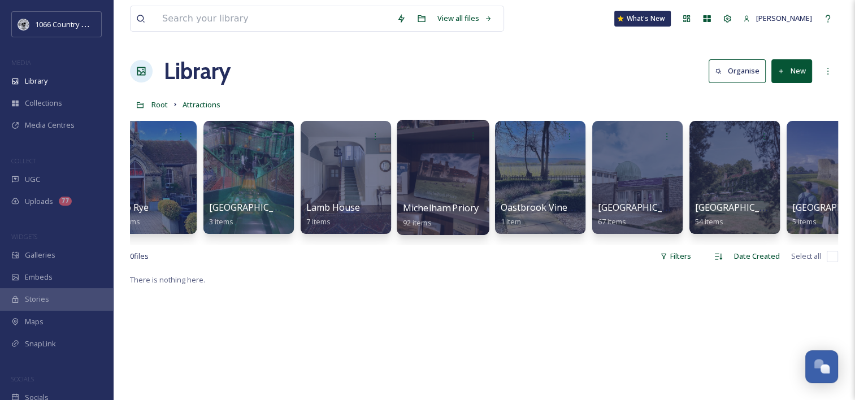
click at [425, 185] on div at bounding box center [443, 177] width 92 height 115
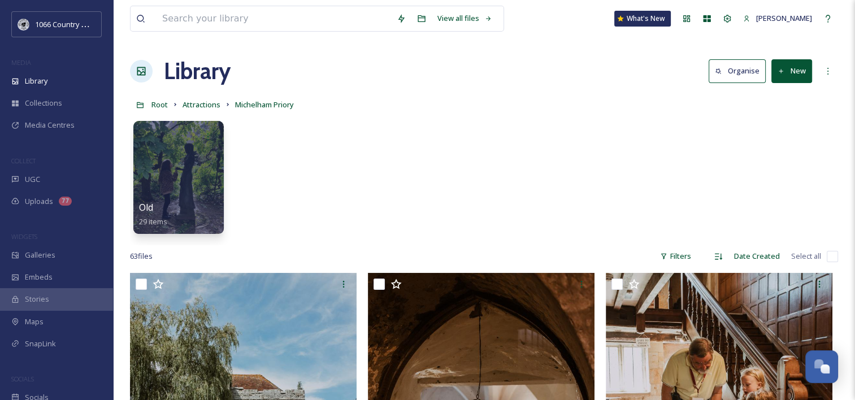
drag, startPoint x: 525, startPoint y: 307, endPoint x: 414, endPoint y: -16, distance: 341.6
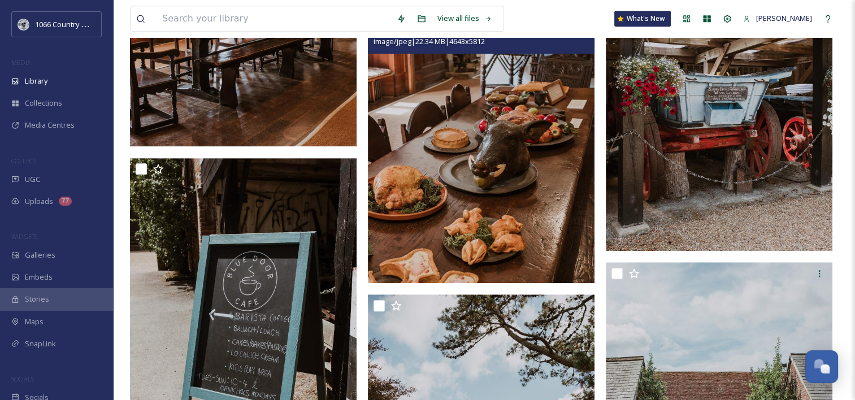
scroll to position [1470, 0]
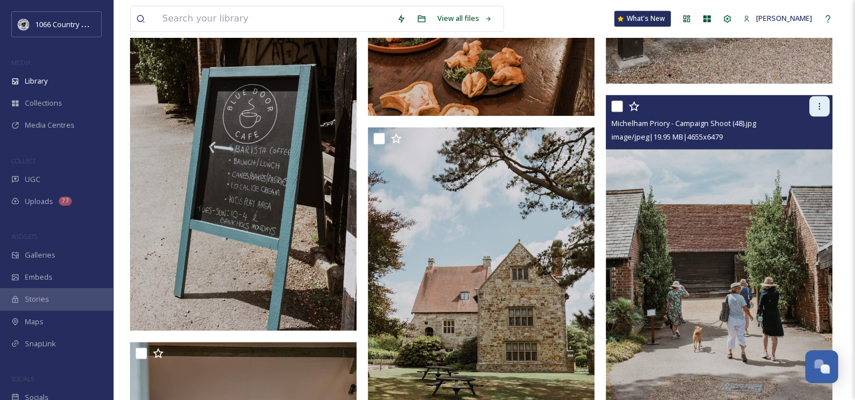
click at [821, 102] on icon at bounding box center [819, 106] width 9 height 9
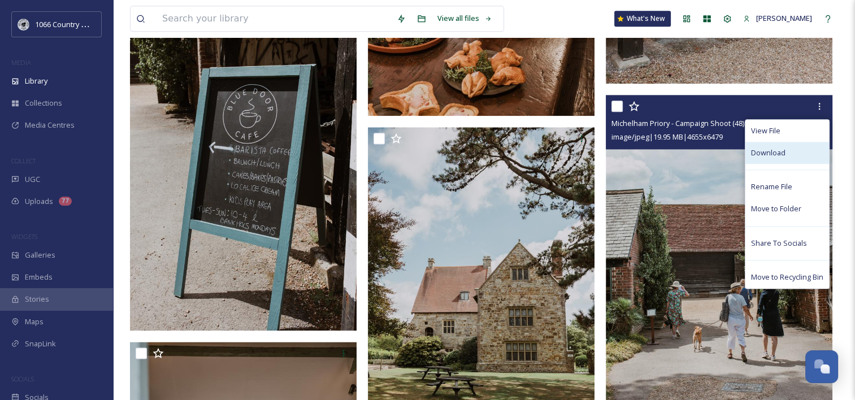
click at [769, 156] on span "Download" at bounding box center [768, 153] width 34 height 11
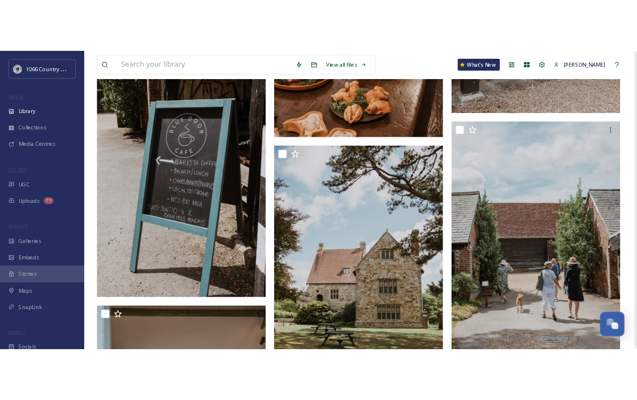
scroll to position [1102, 0]
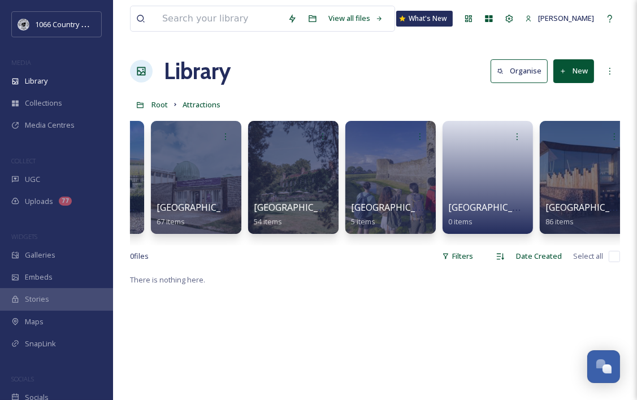
scroll to position [0, 3585]
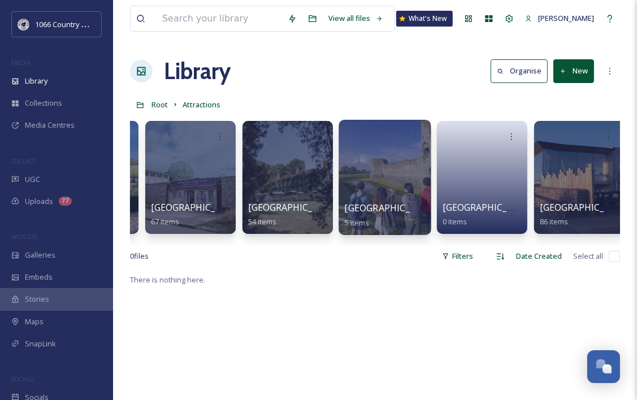
click at [371, 157] on div at bounding box center [385, 177] width 92 height 115
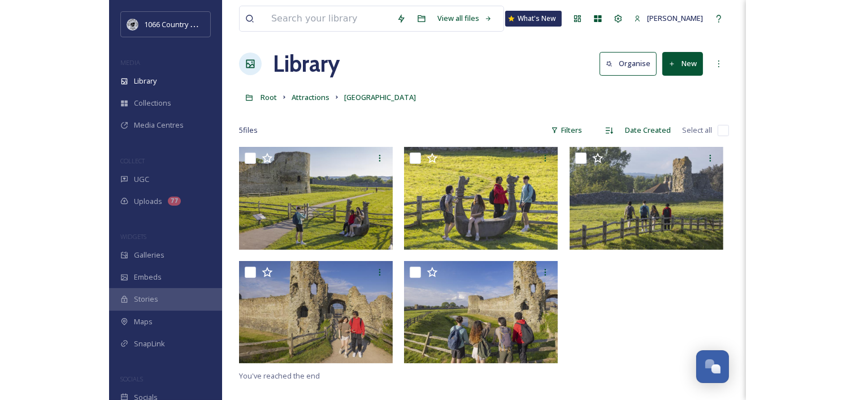
scroll to position [57, 0]
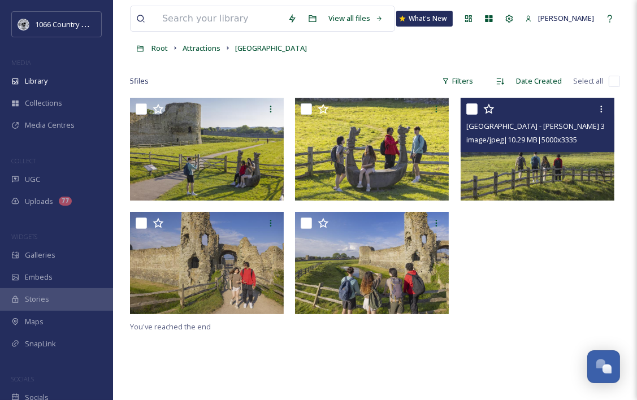
click at [516, 168] on img at bounding box center [538, 149] width 154 height 102
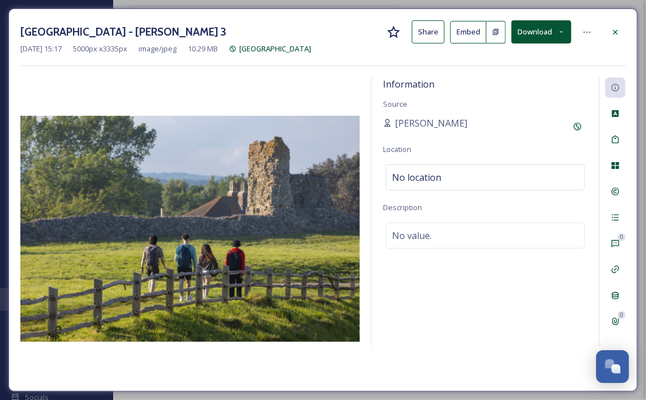
click at [524, 31] on button "Download" at bounding box center [541, 31] width 60 height 23
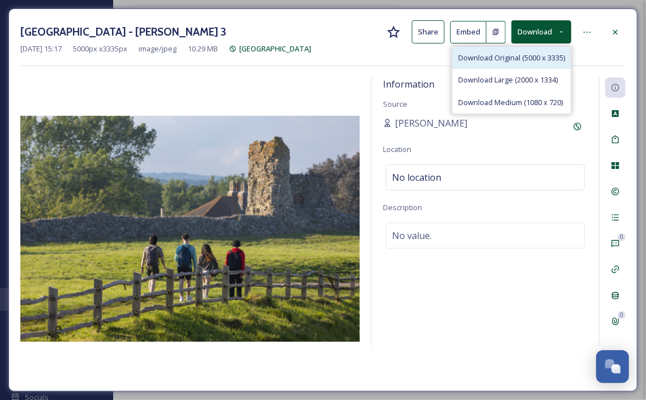
click at [492, 57] on span "Download Original (5000 x 3335)" at bounding box center [511, 58] width 107 height 11
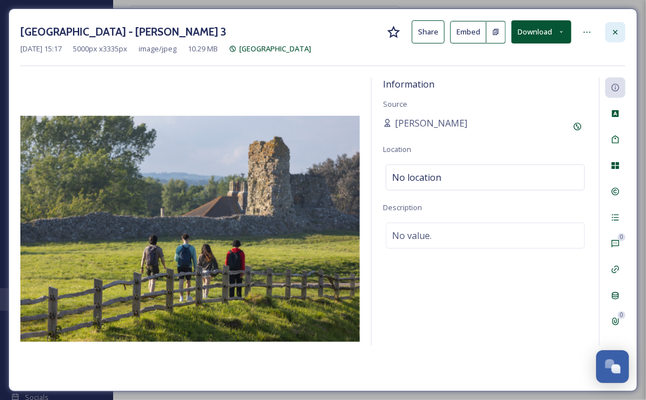
click at [613, 25] on div at bounding box center [615, 32] width 20 height 20
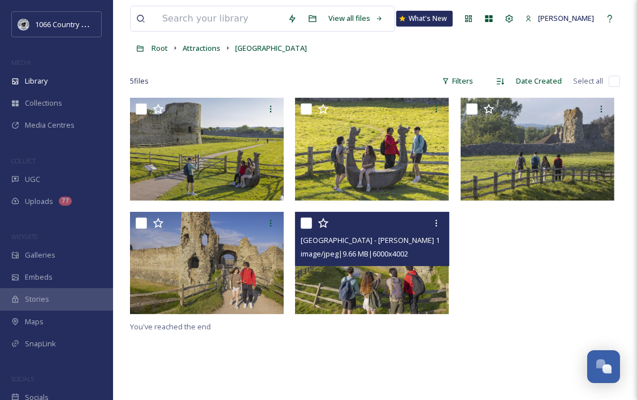
click at [411, 270] on img at bounding box center [372, 263] width 154 height 102
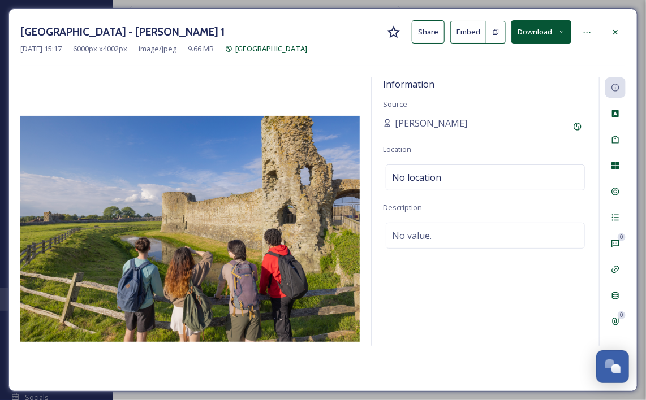
click at [546, 38] on button "Download" at bounding box center [541, 31] width 60 height 23
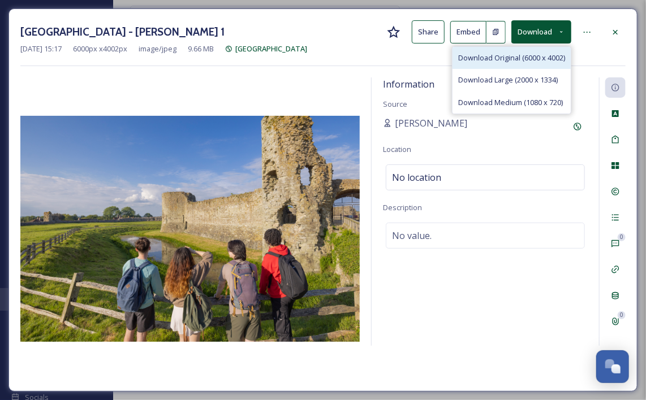
click at [507, 51] on div "Download Original (6000 x 4002)" at bounding box center [511, 58] width 118 height 22
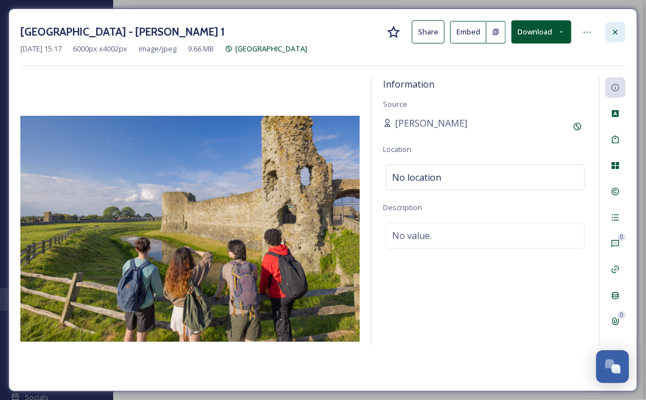
click at [622, 34] on div at bounding box center [615, 32] width 20 height 20
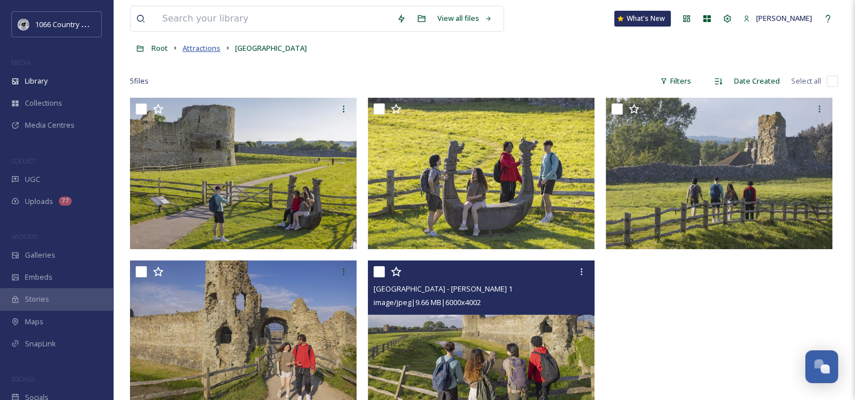
click at [193, 51] on span "Attractions" at bounding box center [202, 48] width 38 height 10
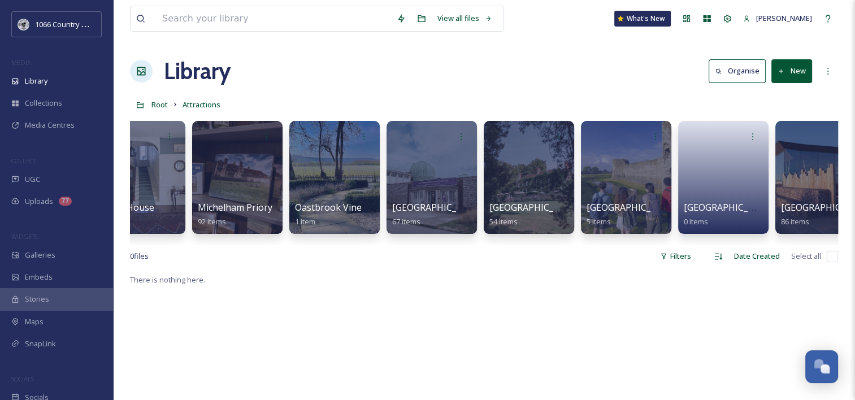
scroll to position [0, 3082]
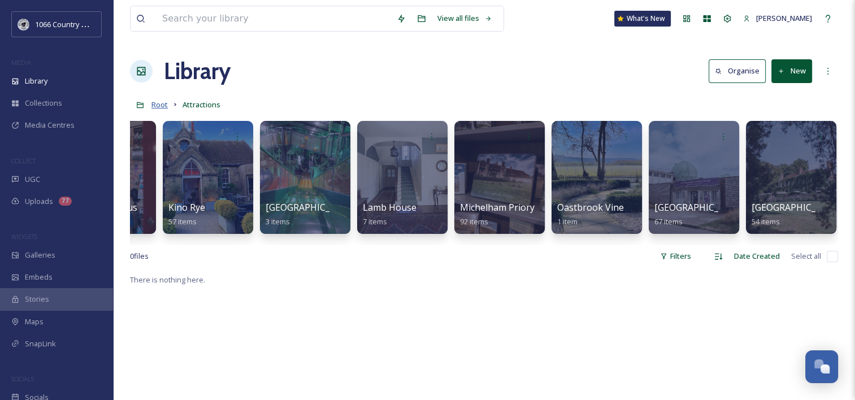
click at [163, 103] on span "Root" at bounding box center [159, 104] width 16 height 10
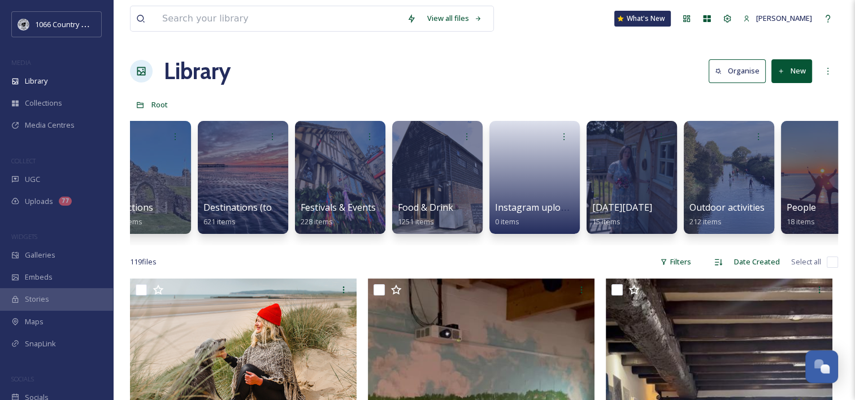
scroll to position [0, 375]
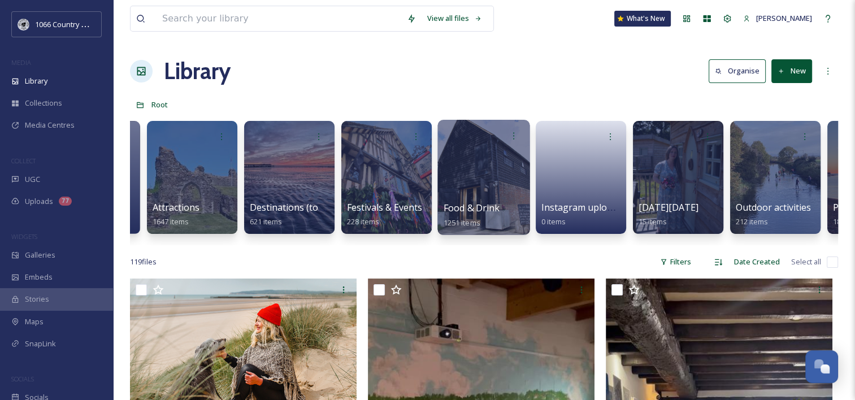
click at [474, 172] on div at bounding box center [484, 177] width 92 height 115
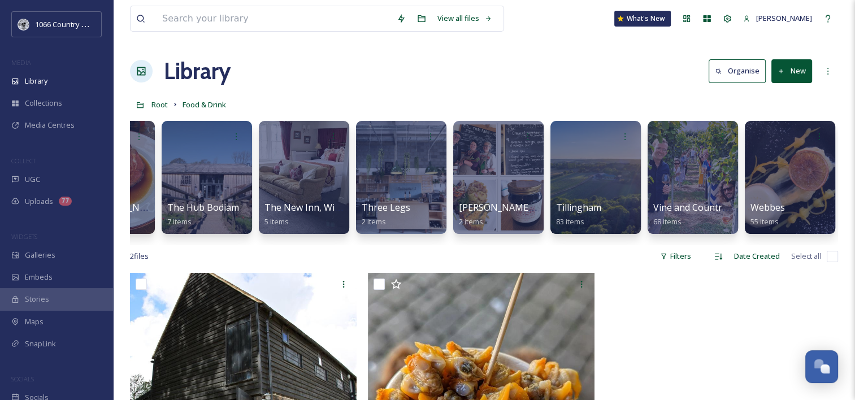
scroll to position [0, 2014]
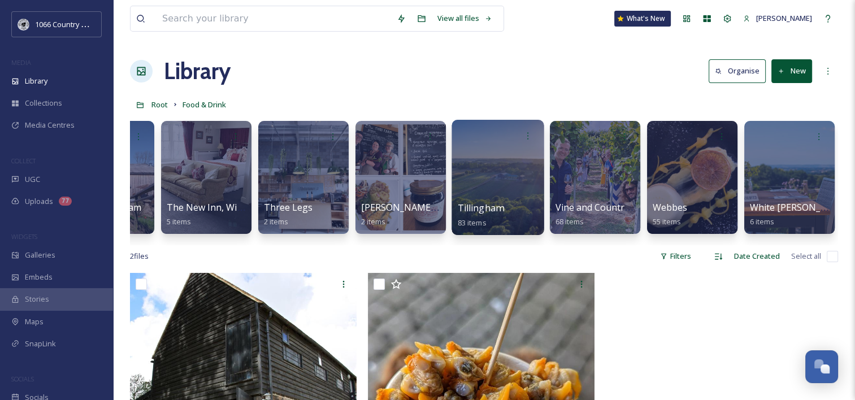
click at [509, 155] on div at bounding box center [498, 177] width 92 height 115
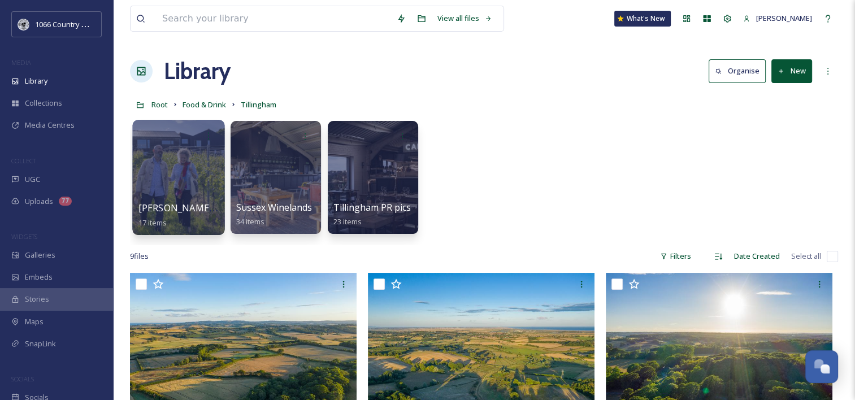
click at [170, 162] on div at bounding box center [178, 177] width 92 height 115
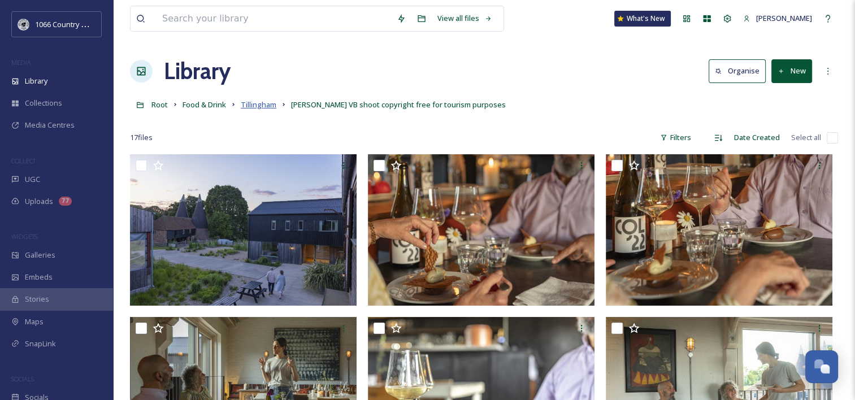
click at [268, 102] on span "Tillingham" at bounding box center [259, 104] width 36 height 10
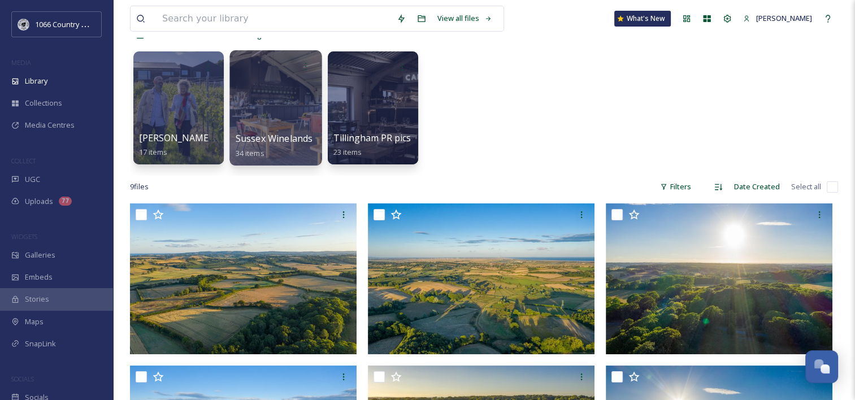
scroll to position [28, 0]
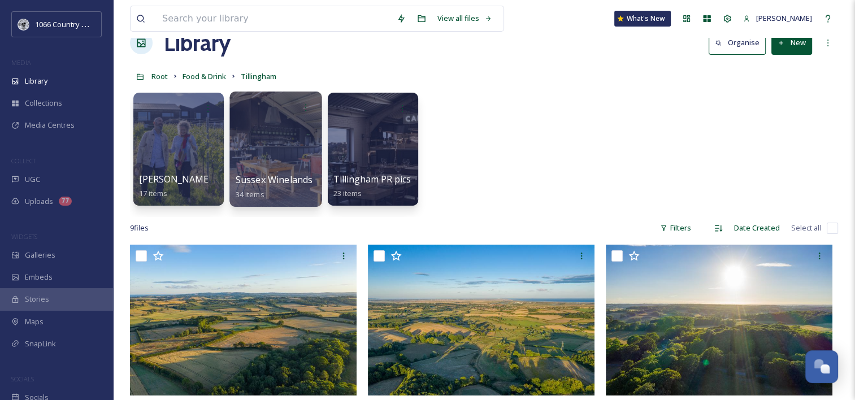
click at [280, 120] on div at bounding box center [275, 149] width 92 height 115
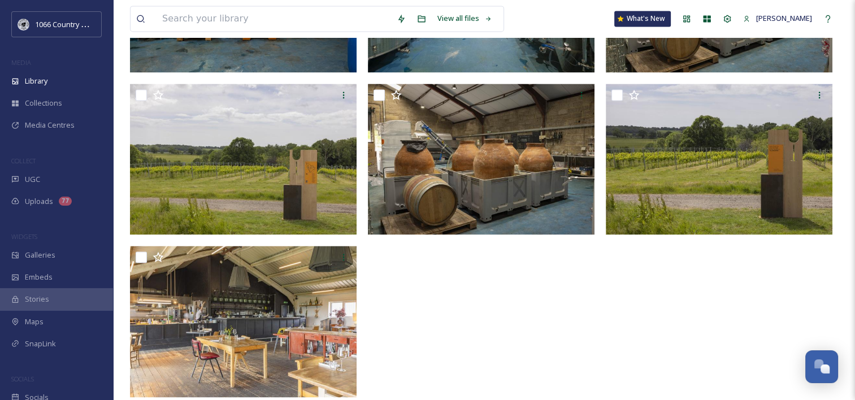
scroll to position [1712, 0]
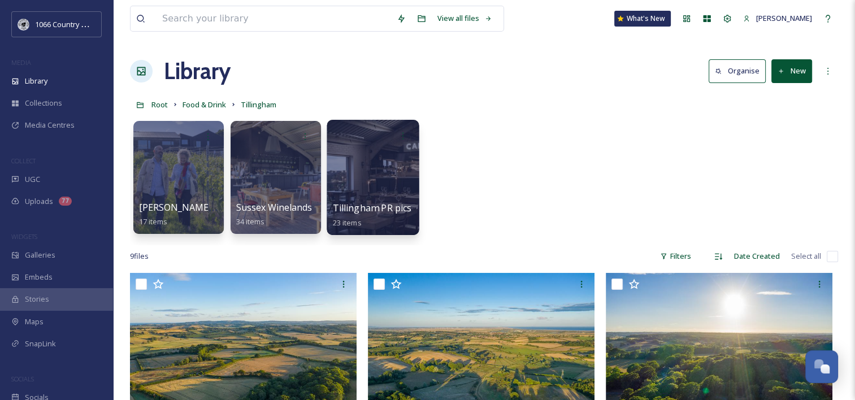
click at [370, 168] on div at bounding box center [373, 177] width 92 height 115
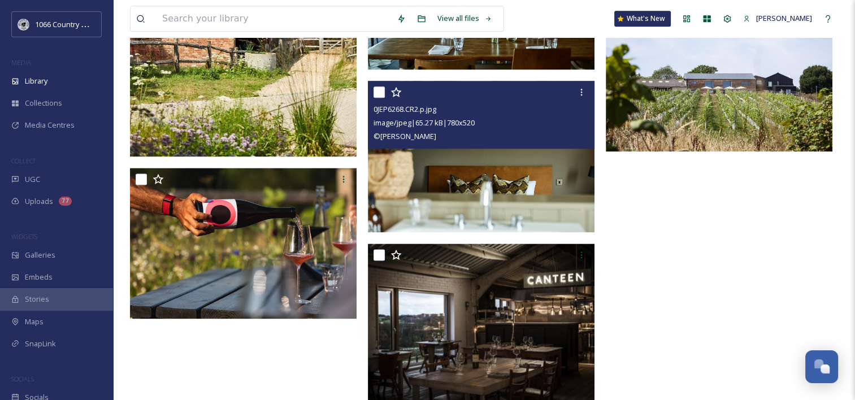
scroll to position [1523, 0]
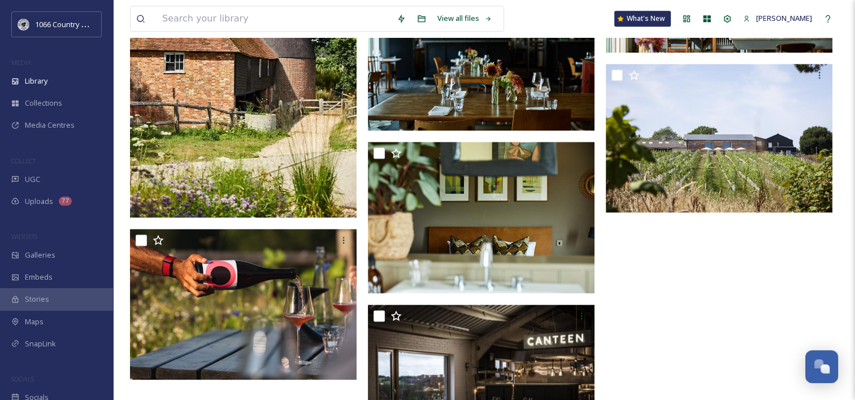
scroll to position [1353, 0]
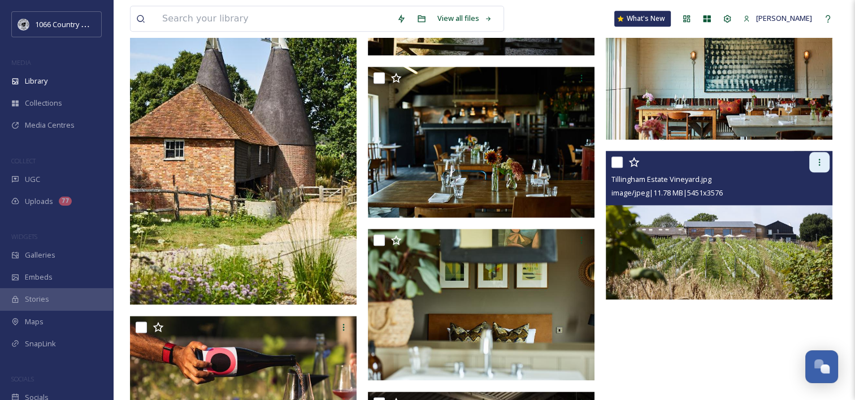
click at [822, 162] on icon at bounding box center [819, 162] width 9 height 9
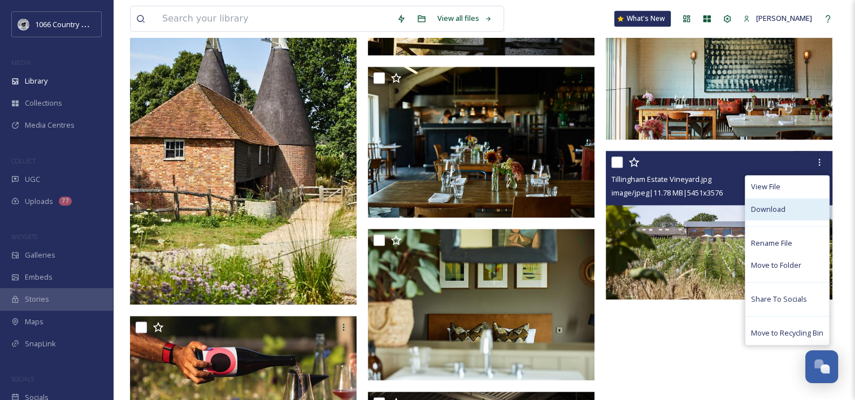
click at [777, 207] on span "Download" at bounding box center [768, 209] width 34 height 11
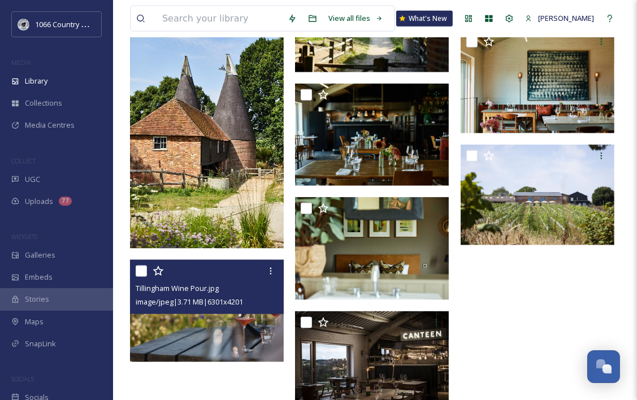
scroll to position [929, 0]
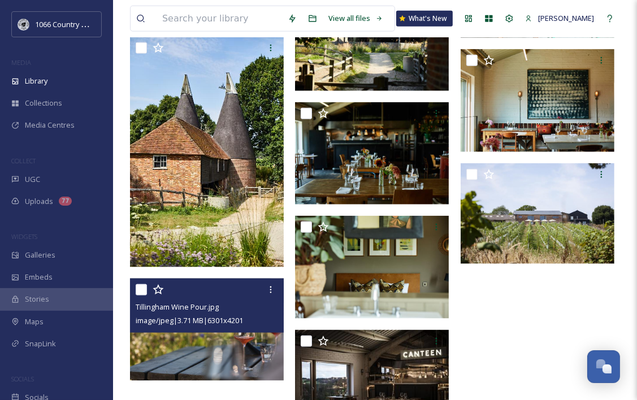
click at [209, 342] on img at bounding box center [207, 330] width 154 height 102
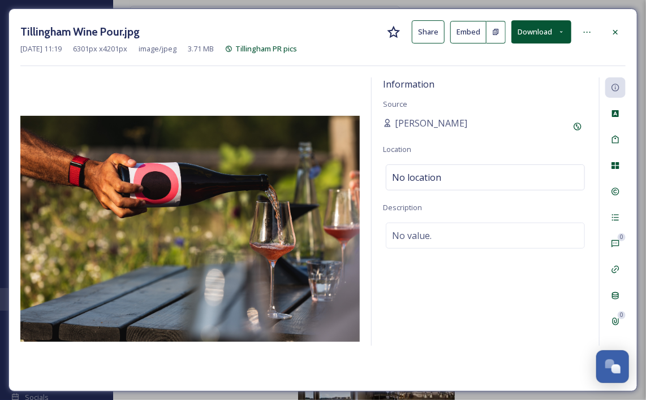
click at [560, 31] on icon at bounding box center [560, 31] width 7 height 7
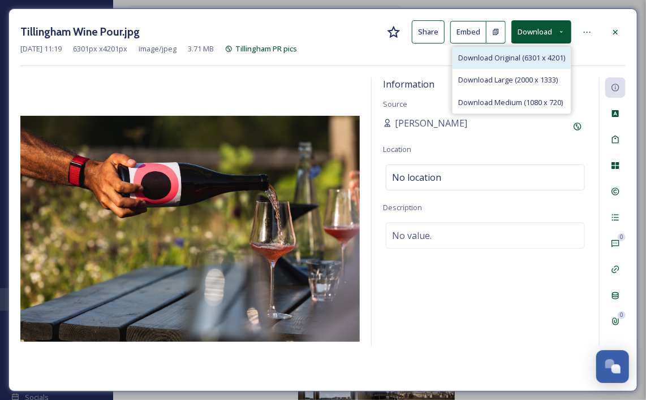
click at [512, 59] on span "Download Original (6301 x 4201)" at bounding box center [511, 58] width 107 height 11
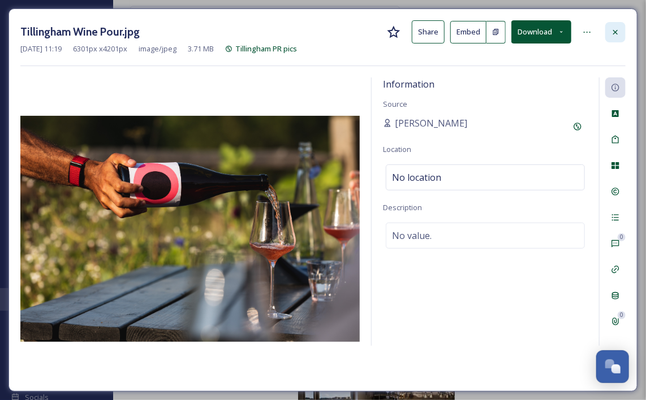
click at [618, 30] on icon at bounding box center [614, 32] width 9 height 9
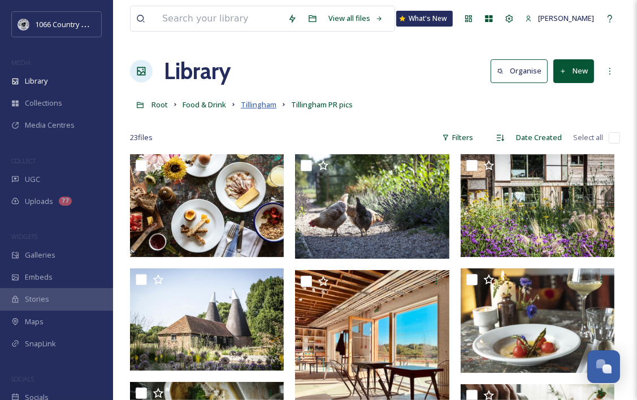
click at [261, 101] on span "Tillingham" at bounding box center [259, 104] width 36 height 10
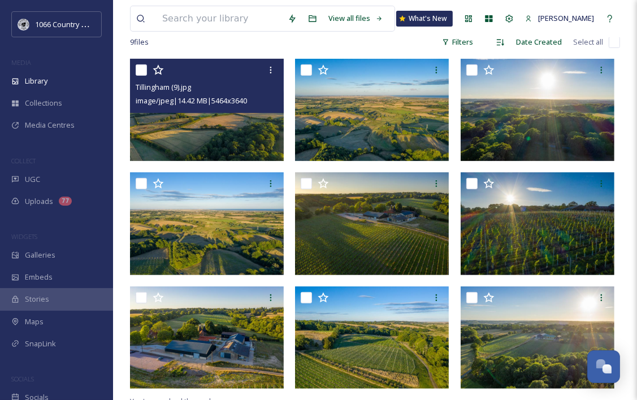
scroll to position [273, 0]
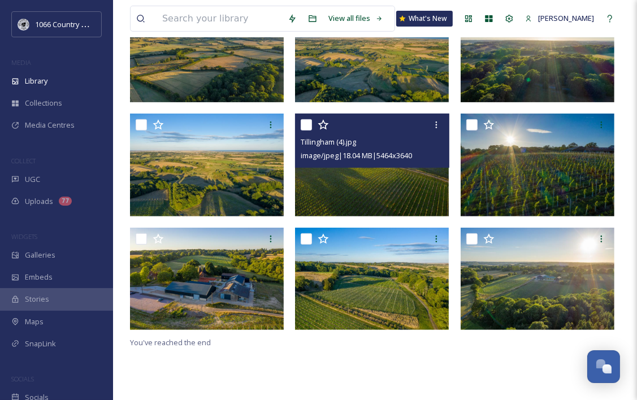
click at [396, 197] on img at bounding box center [372, 165] width 154 height 102
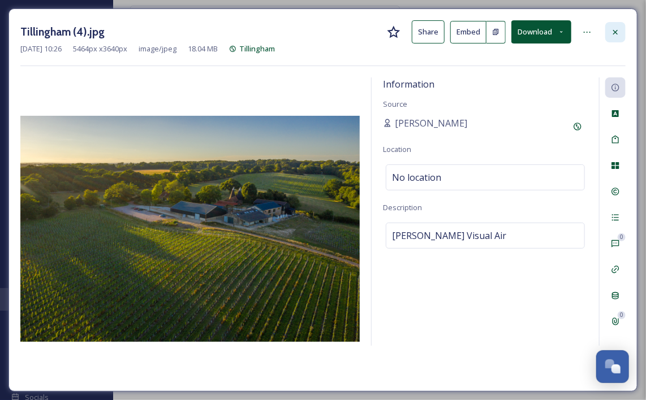
click at [614, 25] on div at bounding box center [615, 32] width 20 height 20
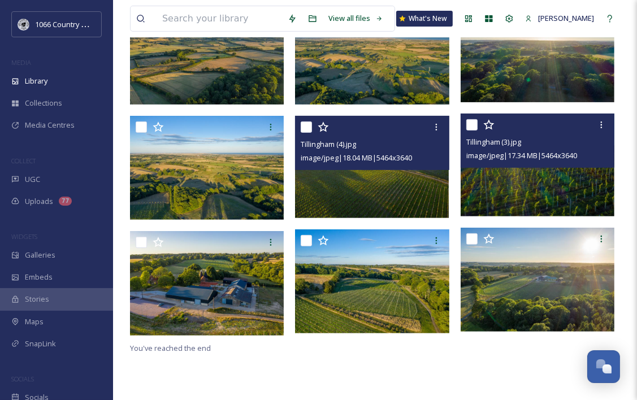
click at [532, 192] on img at bounding box center [538, 165] width 154 height 102
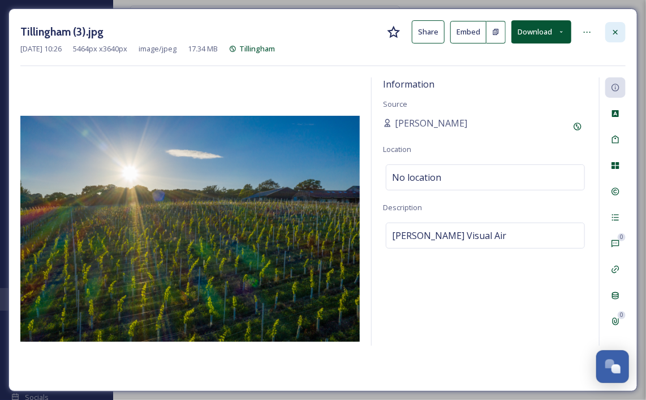
click at [619, 24] on div at bounding box center [615, 32] width 20 height 20
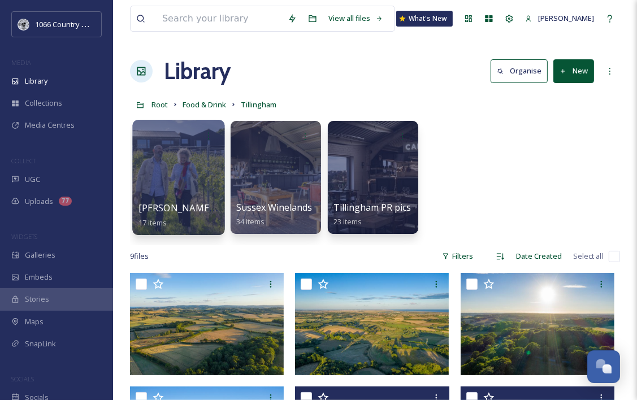
click at [196, 173] on div at bounding box center [178, 177] width 92 height 115
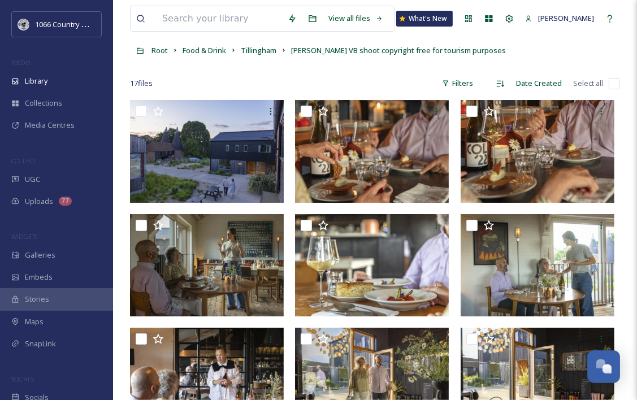
scroll to position [57, 0]
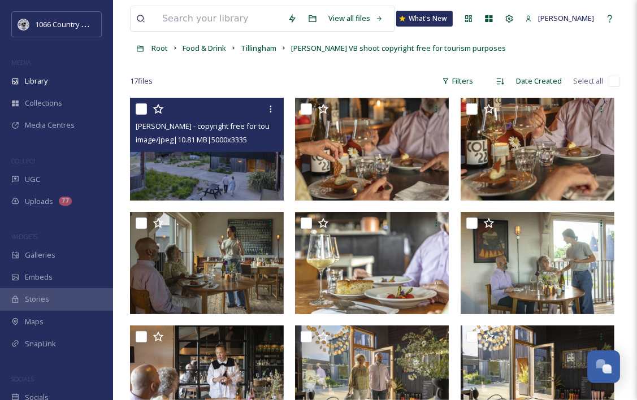
click at [215, 176] on img at bounding box center [207, 149] width 154 height 102
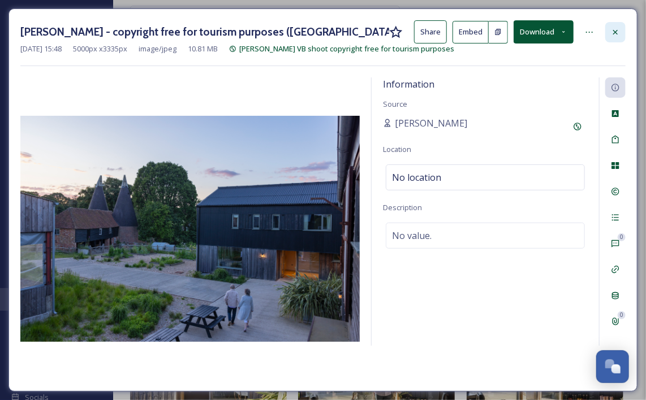
click at [612, 29] on icon at bounding box center [614, 32] width 9 height 9
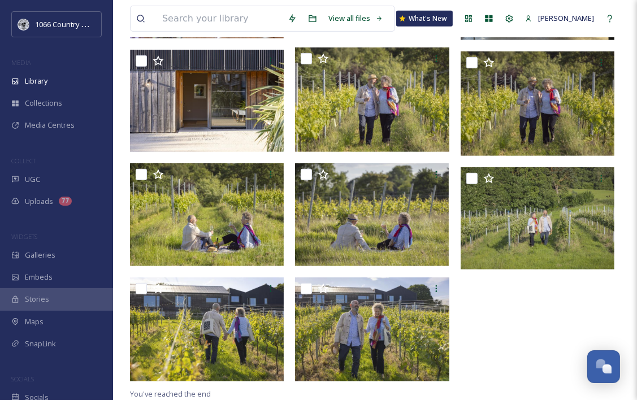
scroll to position [447, 0]
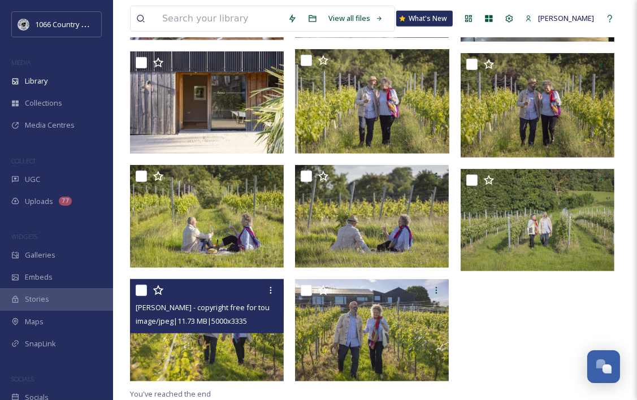
click at [227, 350] on img at bounding box center [207, 330] width 154 height 102
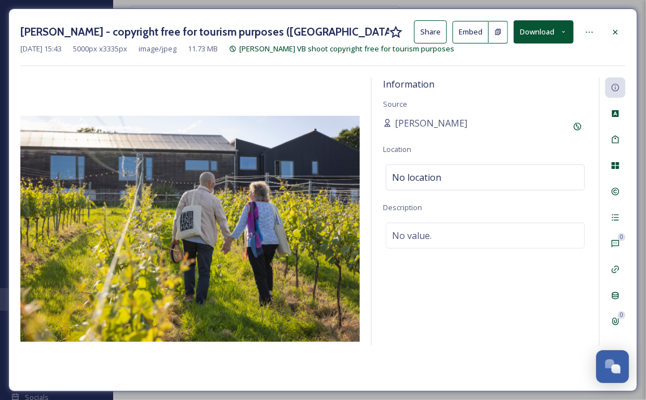
click at [560, 29] on icon at bounding box center [563, 31] width 7 height 7
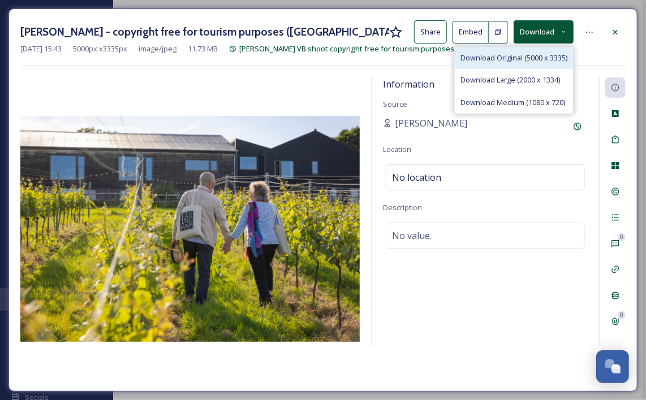
click at [526, 54] on span "Download Original (5000 x 3335)" at bounding box center [513, 58] width 107 height 11
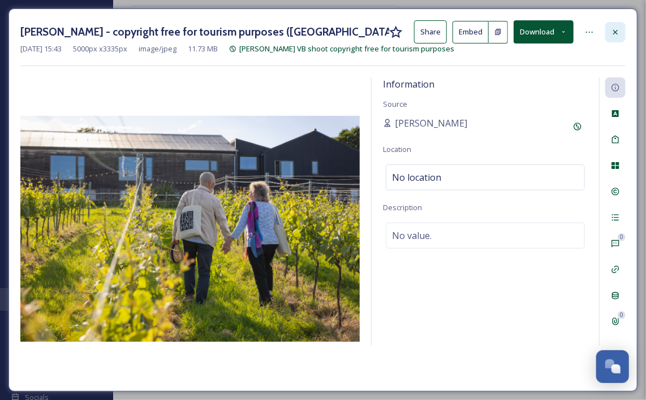
click at [608, 29] on div at bounding box center [615, 32] width 20 height 20
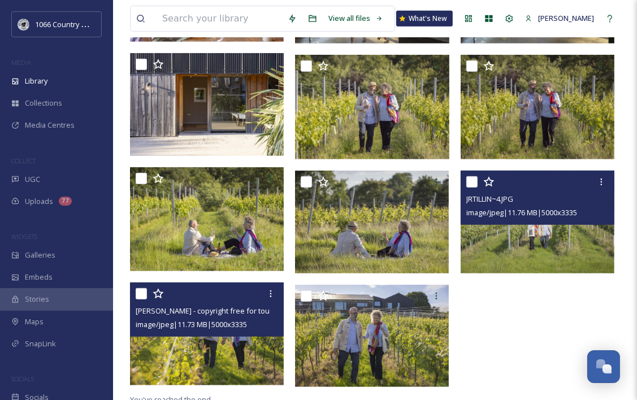
click at [518, 244] on img at bounding box center [538, 222] width 154 height 102
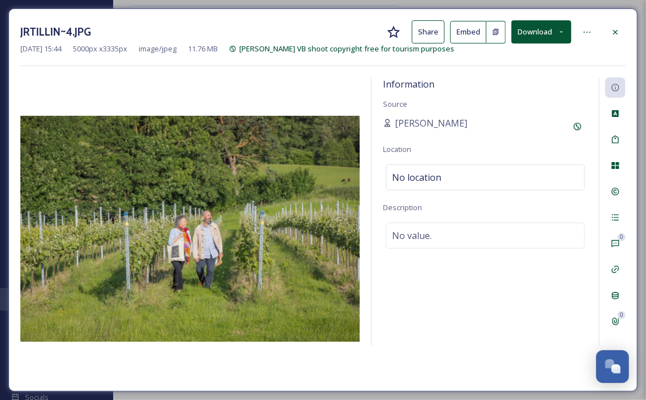
click at [551, 30] on button "Download" at bounding box center [541, 31] width 60 height 23
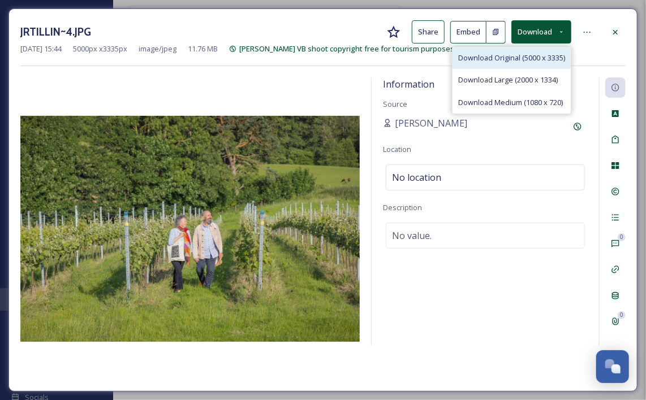
click at [492, 60] on span "Download Original (5000 x 3335)" at bounding box center [511, 58] width 107 height 11
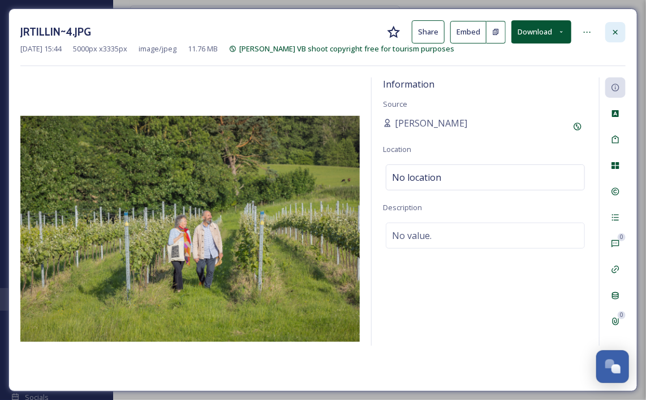
click at [607, 23] on div at bounding box center [615, 32] width 20 height 20
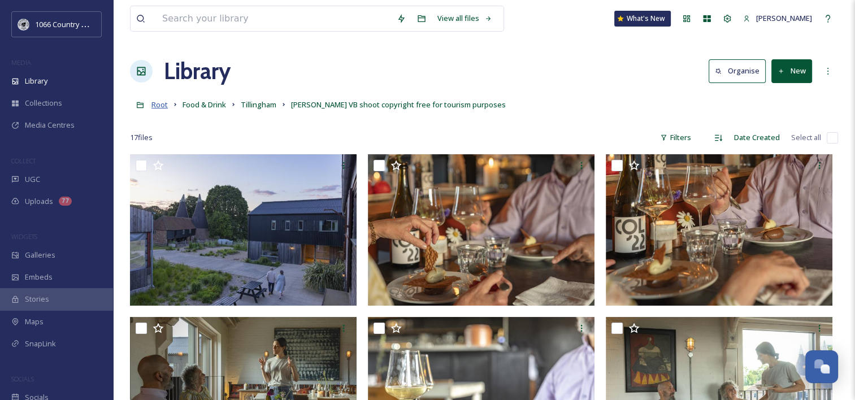
click at [162, 103] on span "Root" at bounding box center [159, 104] width 16 height 10
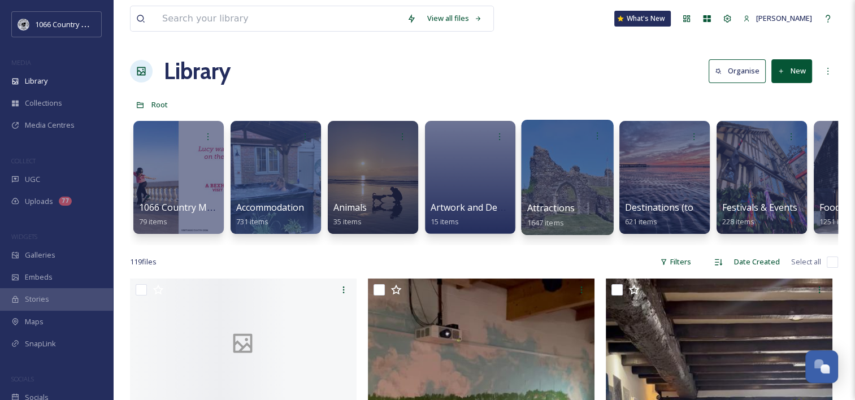
click at [565, 176] on div at bounding box center [567, 177] width 92 height 115
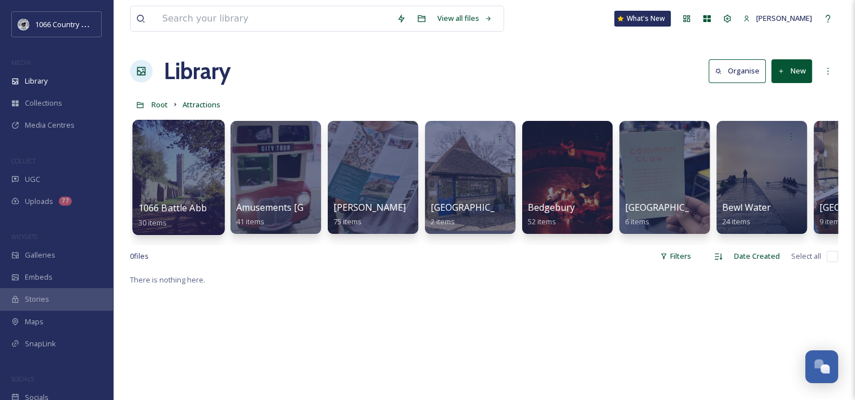
click at [177, 158] on div at bounding box center [178, 177] width 92 height 115
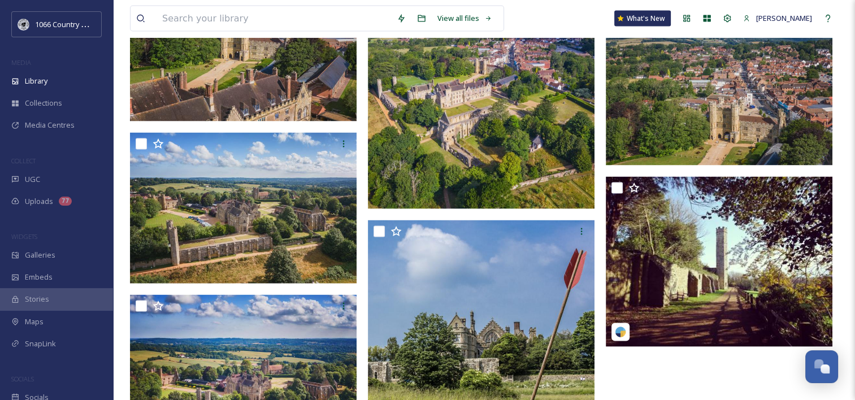
scroll to position [2273, 0]
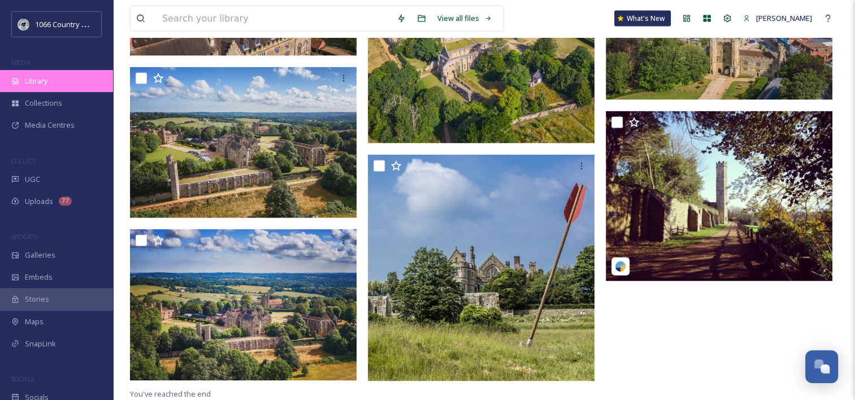
click at [59, 79] on div "Library" at bounding box center [56, 81] width 113 height 22
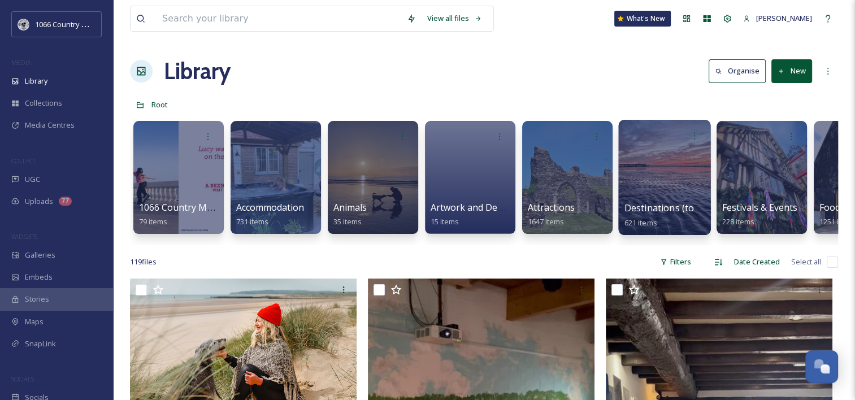
click at [694, 158] on div at bounding box center [664, 177] width 92 height 115
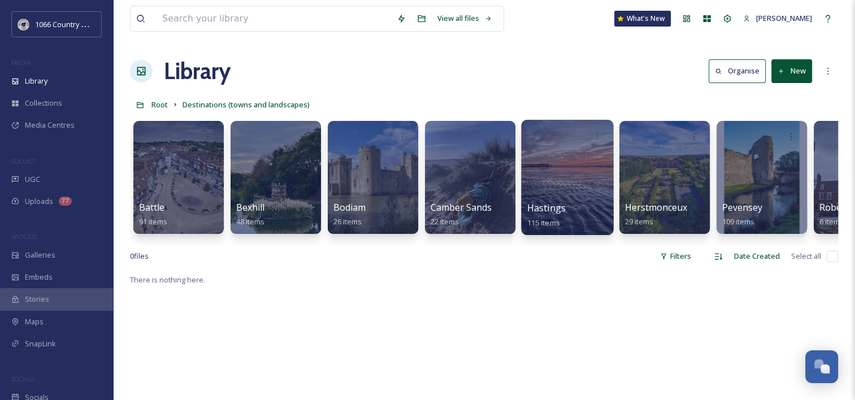
click at [559, 172] on div at bounding box center [567, 177] width 92 height 115
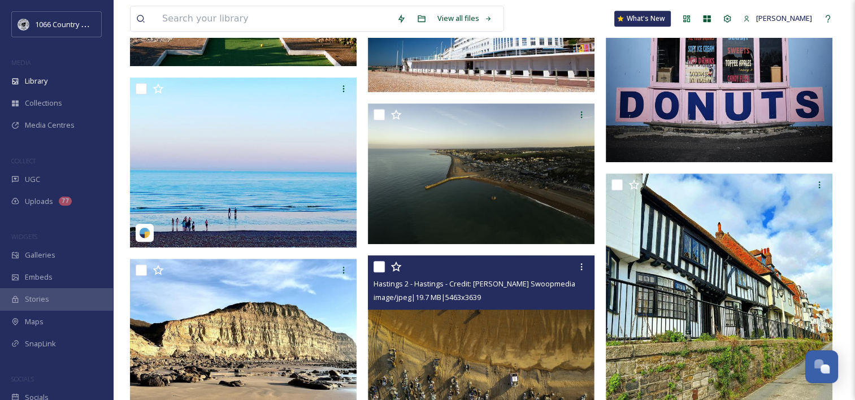
scroll to position [848, 0]
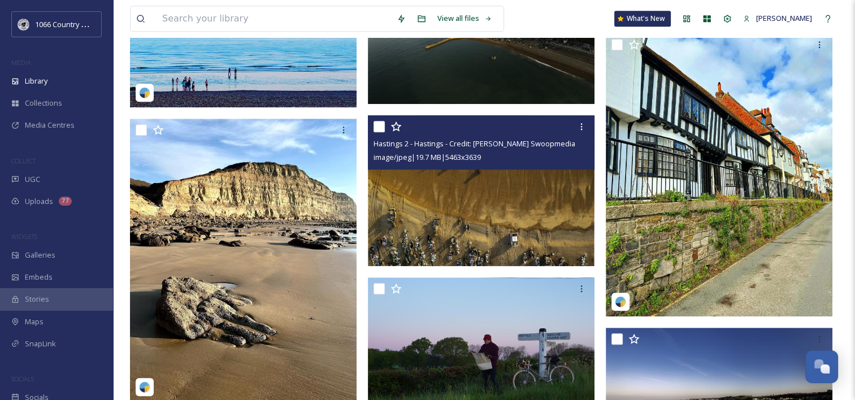
click at [498, 213] on img at bounding box center [481, 190] width 227 height 151
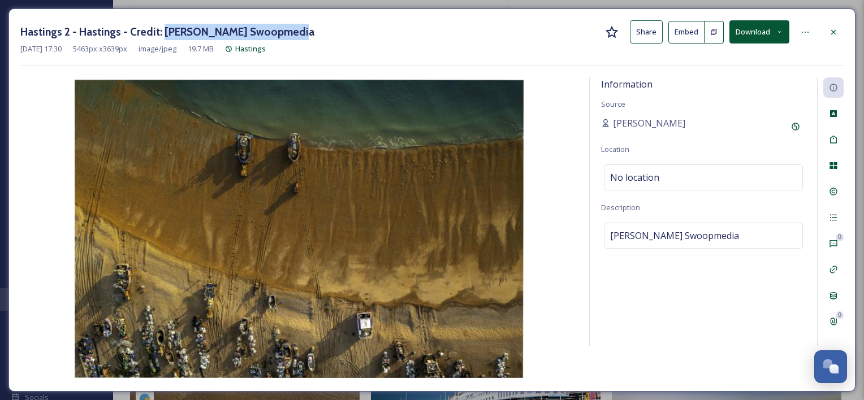
drag, startPoint x: 161, startPoint y: 33, endPoint x: 311, endPoint y: 32, distance: 150.9
click at [311, 32] on div "Hastings 2 - Hastings - Credit: [PERSON_NAME] Swoopmedia Share Embed Download" at bounding box center [431, 31] width 823 height 23
copy h3 "[PERSON_NAME] Swoopmedia"
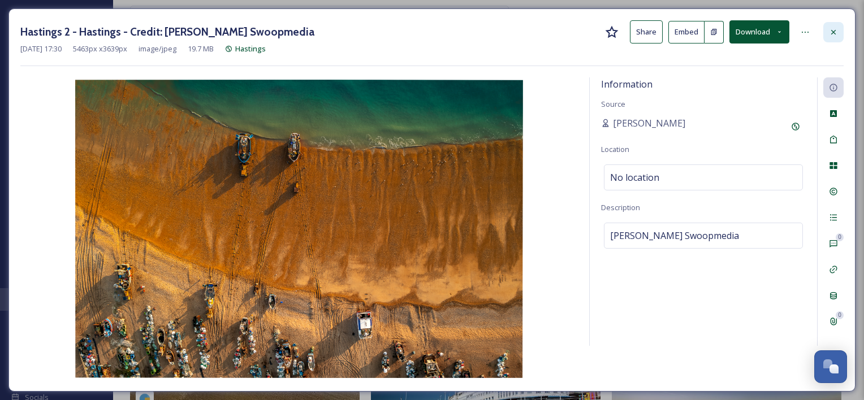
click at [829, 30] on icon at bounding box center [833, 32] width 9 height 9
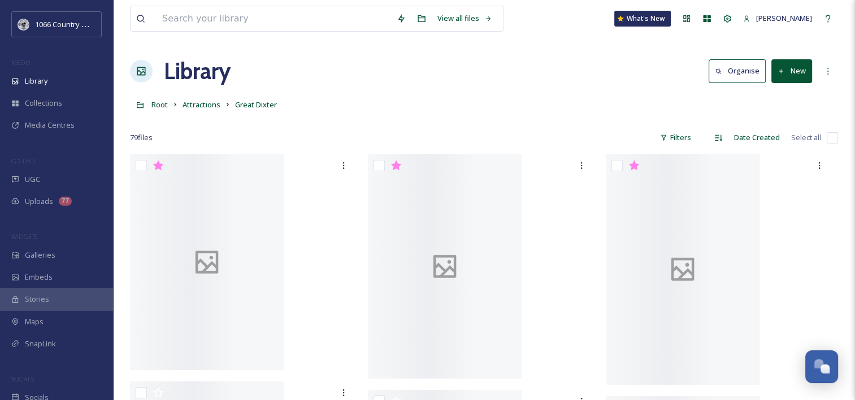
scroll to position [1651, 0]
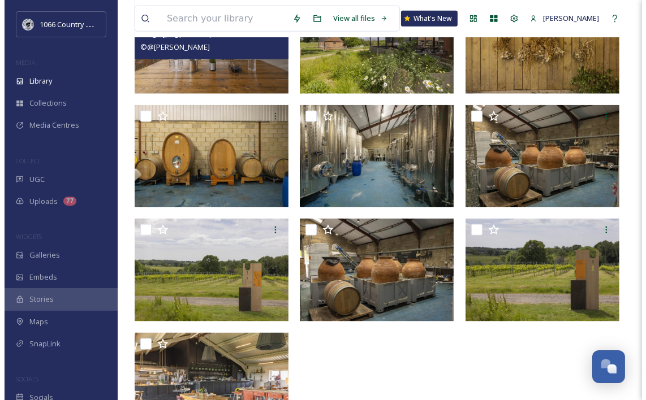
scroll to position [1128, 0]
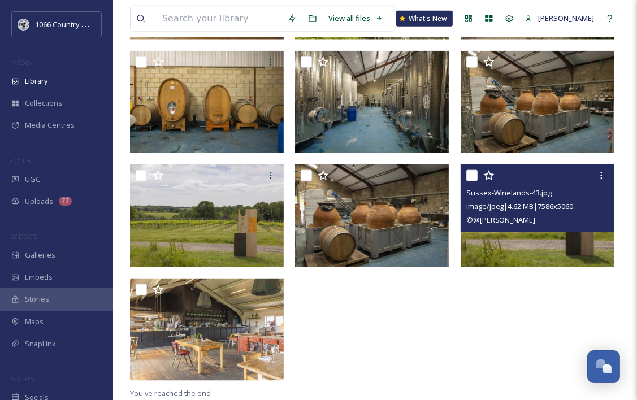
click at [503, 242] on img at bounding box center [538, 215] width 154 height 102
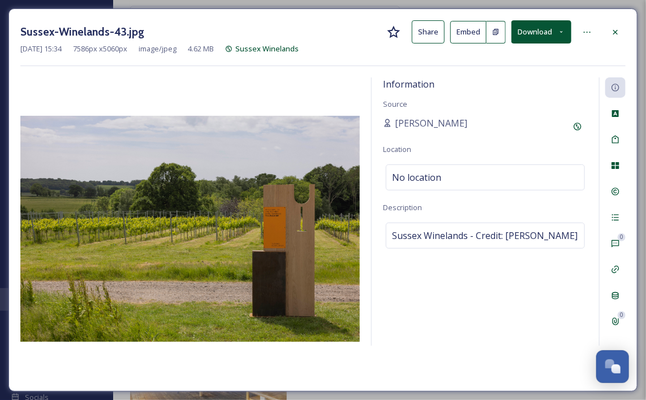
click at [551, 34] on button "Download" at bounding box center [541, 31] width 60 height 23
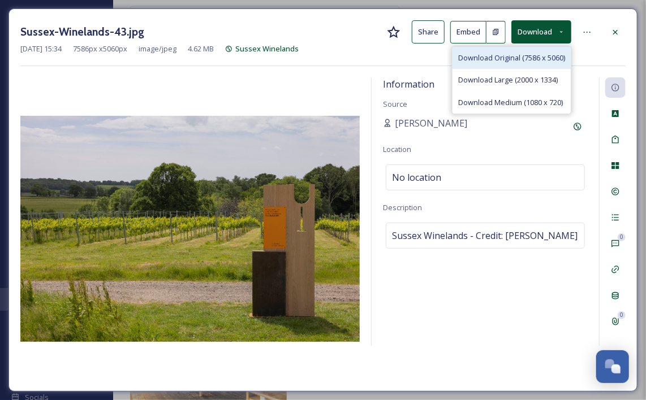
click at [508, 54] on span "Download Original (7586 x 5060)" at bounding box center [511, 58] width 107 height 11
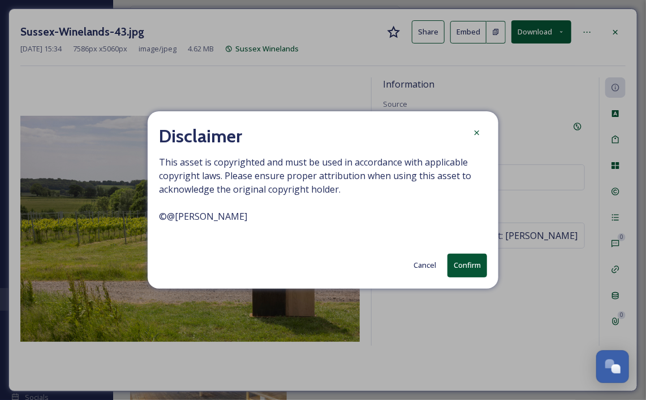
drag, startPoint x: 466, startPoint y: 263, endPoint x: 449, endPoint y: 124, distance: 139.5
click at [466, 263] on button "Confirm" at bounding box center [467, 265] width 40 height 23
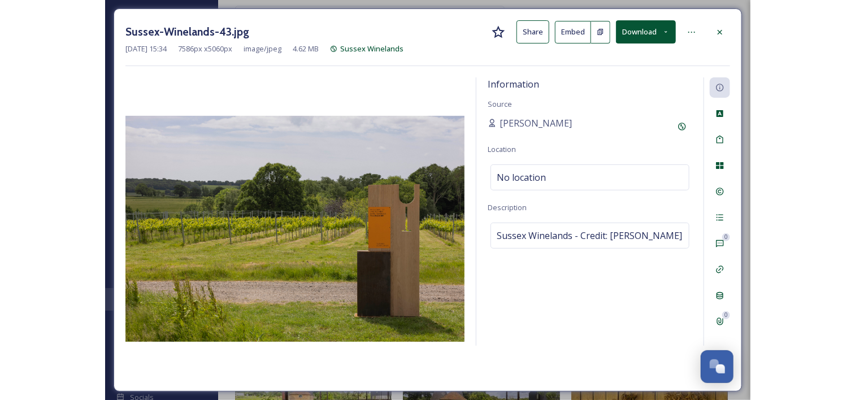
scroll to position [1502, 0]
